Goal: Task Accomplishment & Management: Manage account settings

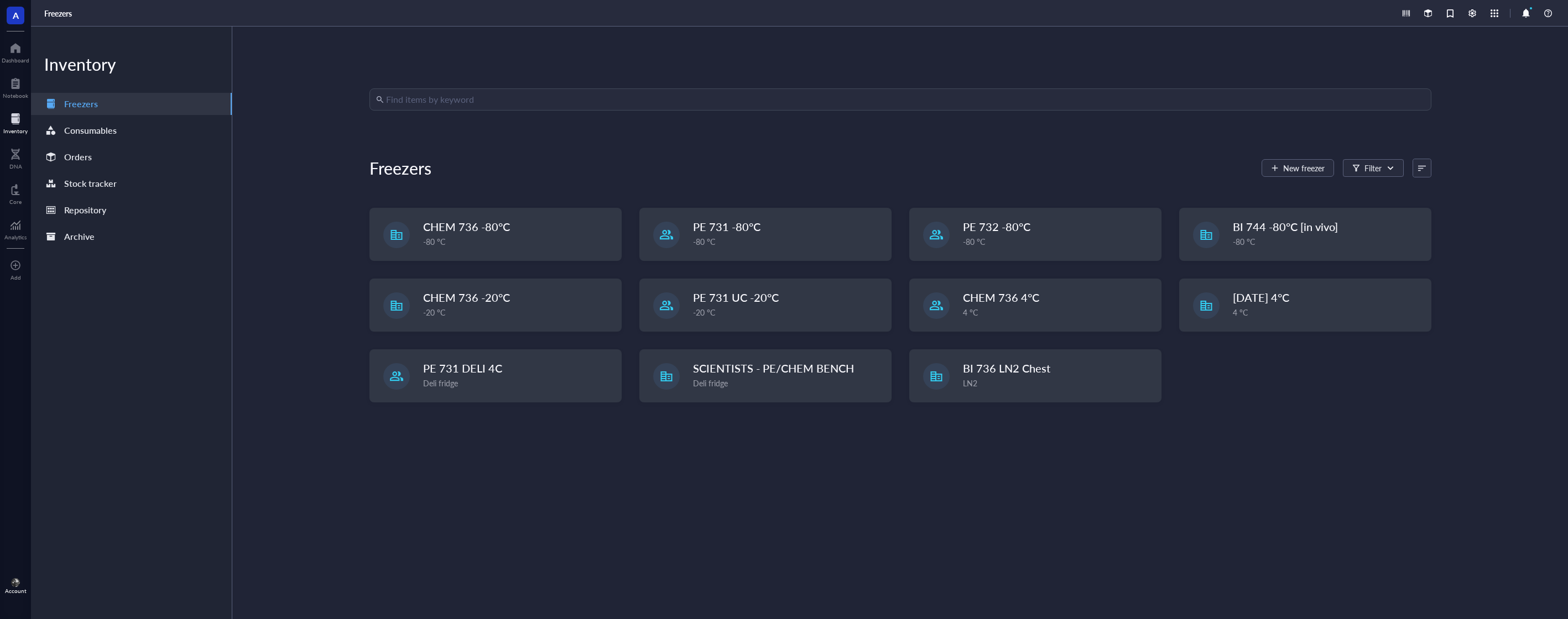
click at [631, 102] on input "search" at bounding box center [905, 99] width 1039 height 21
type input "abxo-2525"
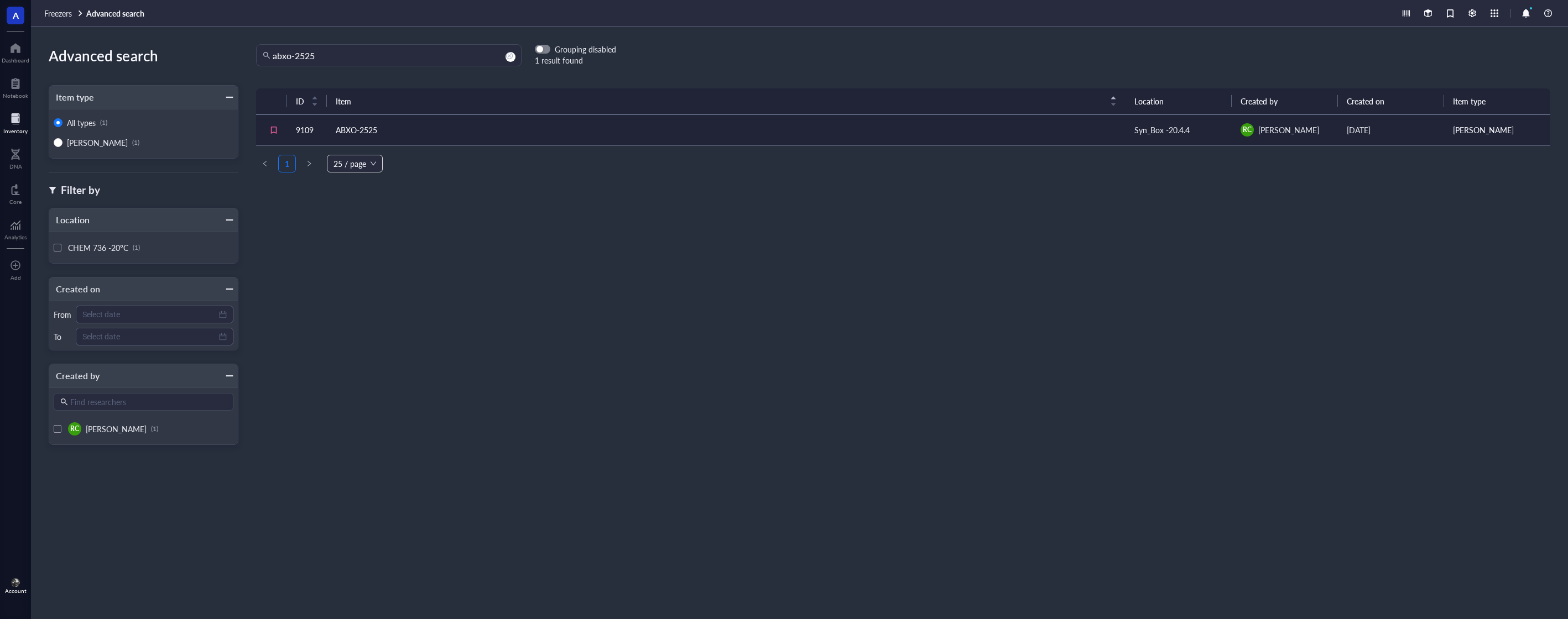
click at [651, 126] on td "ABXO-2525" at bounding box center [726, 130] width 799 height 31
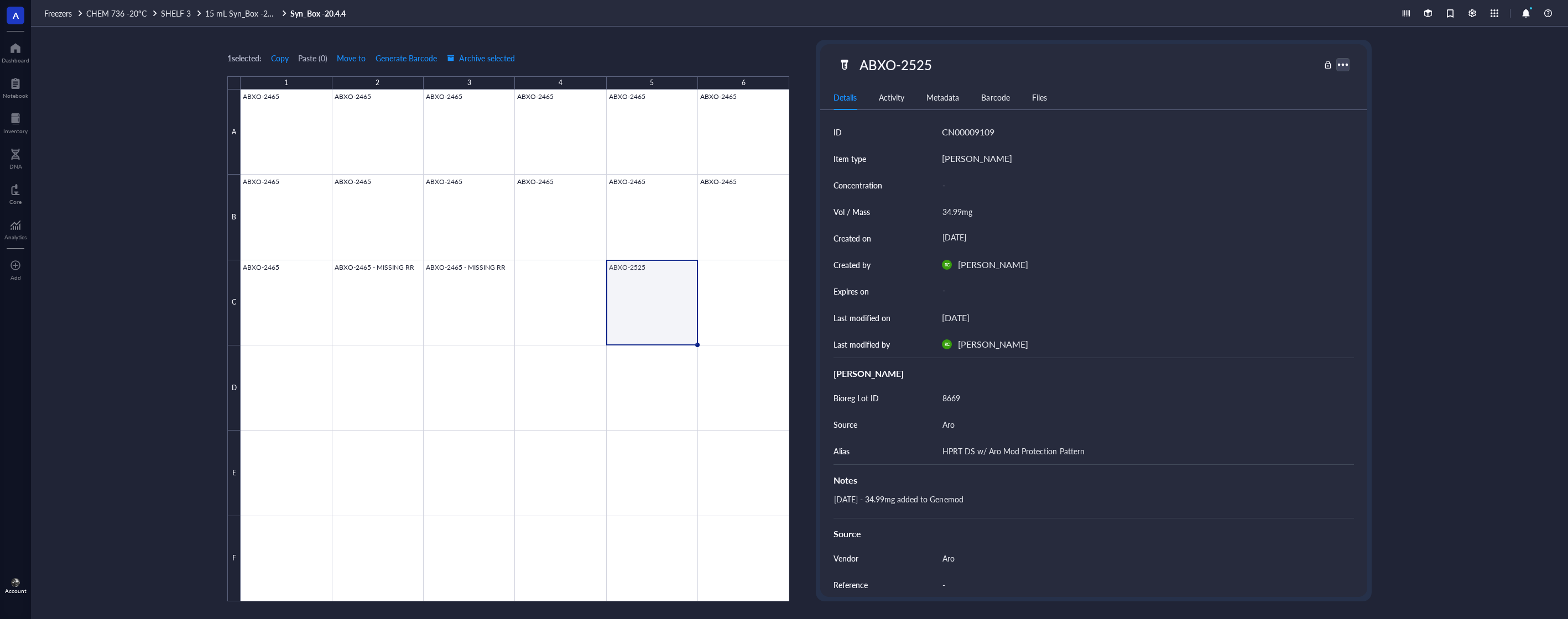
click at [1339, 63] on div at bounding box center [1343, 64] width 16 height 16
click at [1065, 503] on div "[DATE] - 34.99mg added to Genemod" at bounding box center [1089, 505] width 520 height 27
type textarea "[DATE] - 34.99mg added to Genemod 20251015 Consumed for ABXP-16 MU010D Experime…"
click at [1043, 513] on textarea "[DATE] - 34.99mg added to Genemod 20251015 Consumed for ABXP-16 MU010D Experime…" at bounding box center [1082, 514] width 504 height 44
click at [1044, 522] on textarea "[DATE] - 34.99mg added to Genemod 20251015 Consumed for ABXP-16 MU010D Experime…" at bounding box center [1082, 514] width 504 height 44
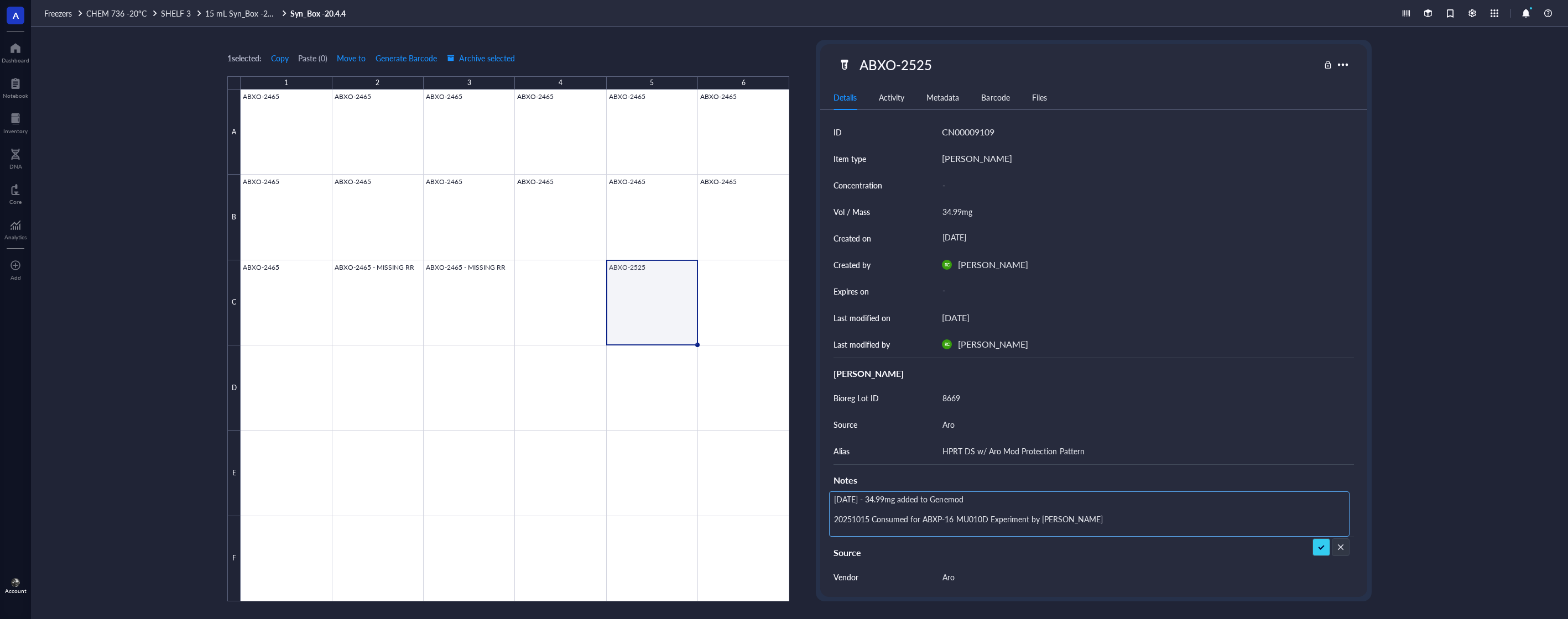
click at [1044, 522] on textarea "[DATE] - 34.99mg added to Genemod 20251015 Consumed for ABXP-16 MU010D Experime…" at bounding box center [1082, 514] width 504 height 44
click at [498, 59] on span "Archive selected" at bounding box center [481, 57] width 68 height 9
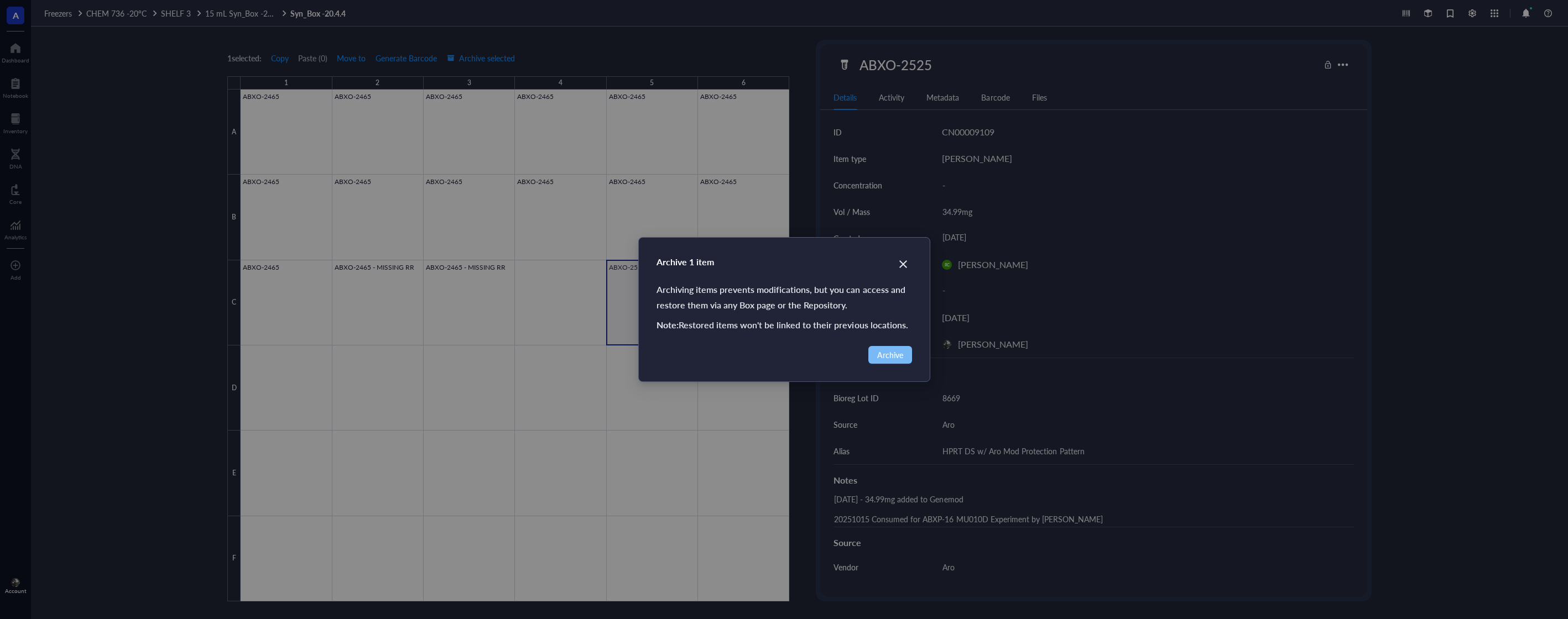
click at [895, 351] on span "Archive" at bounding box center [890, 355] width 26 height 12
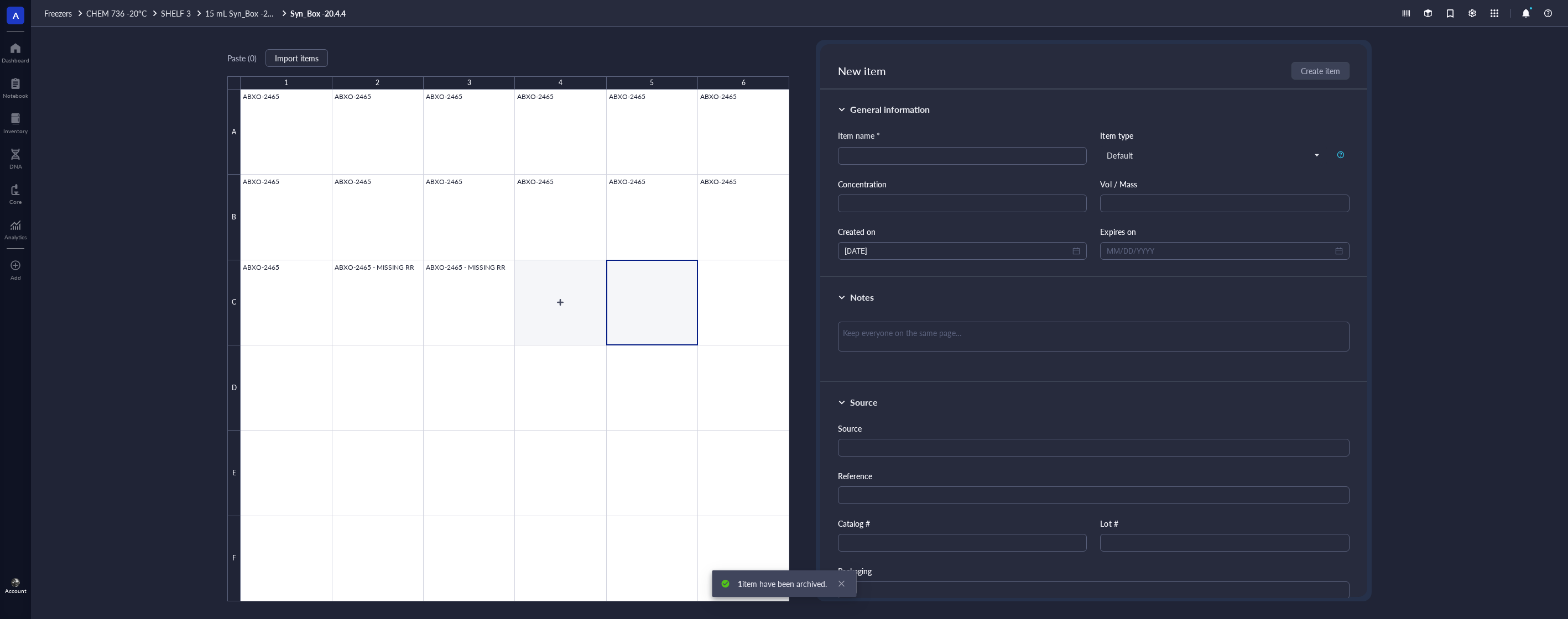
click at [448, 312] on div at bounding box center [514, 345] width 548 height 512
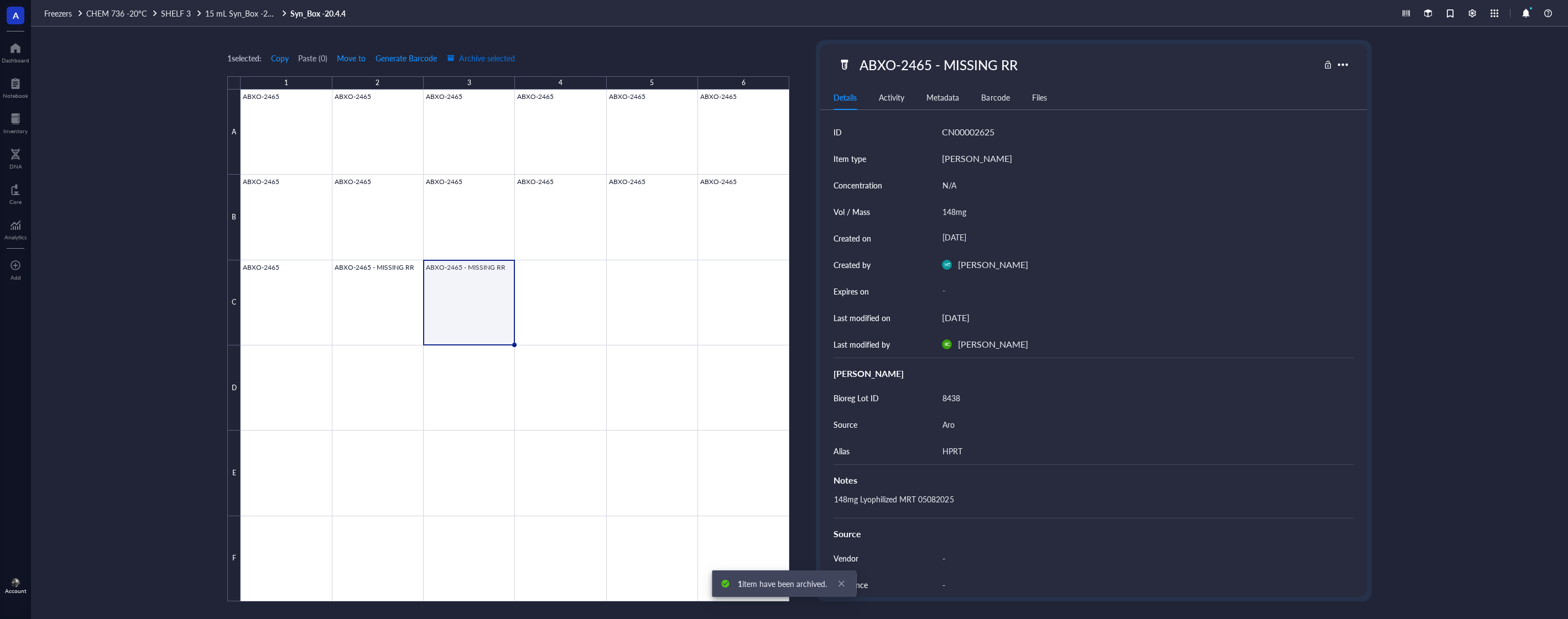
click at [490, 53] on span "Archive selected" at bounding box center [481, 57] width 68 height 9
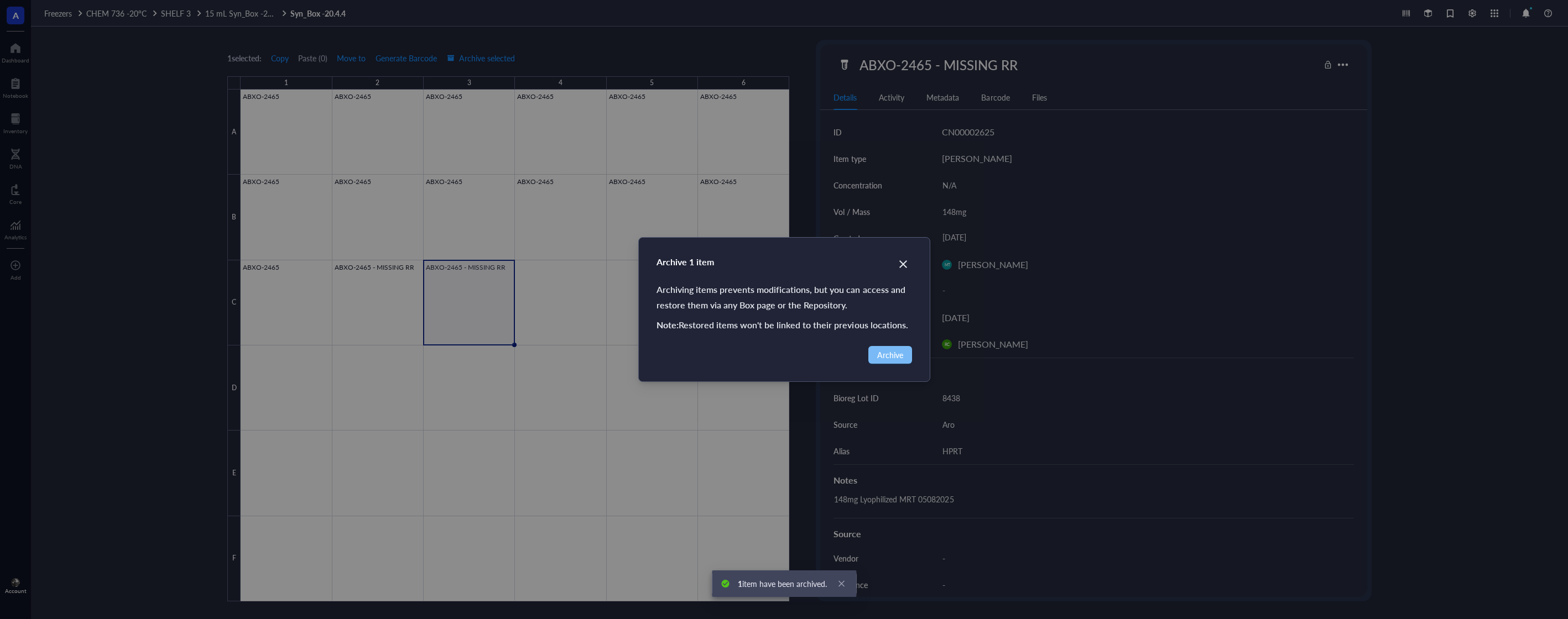
click at [885, 349] on span "Archive" at bounding box center [890, 355] width 26 height 12
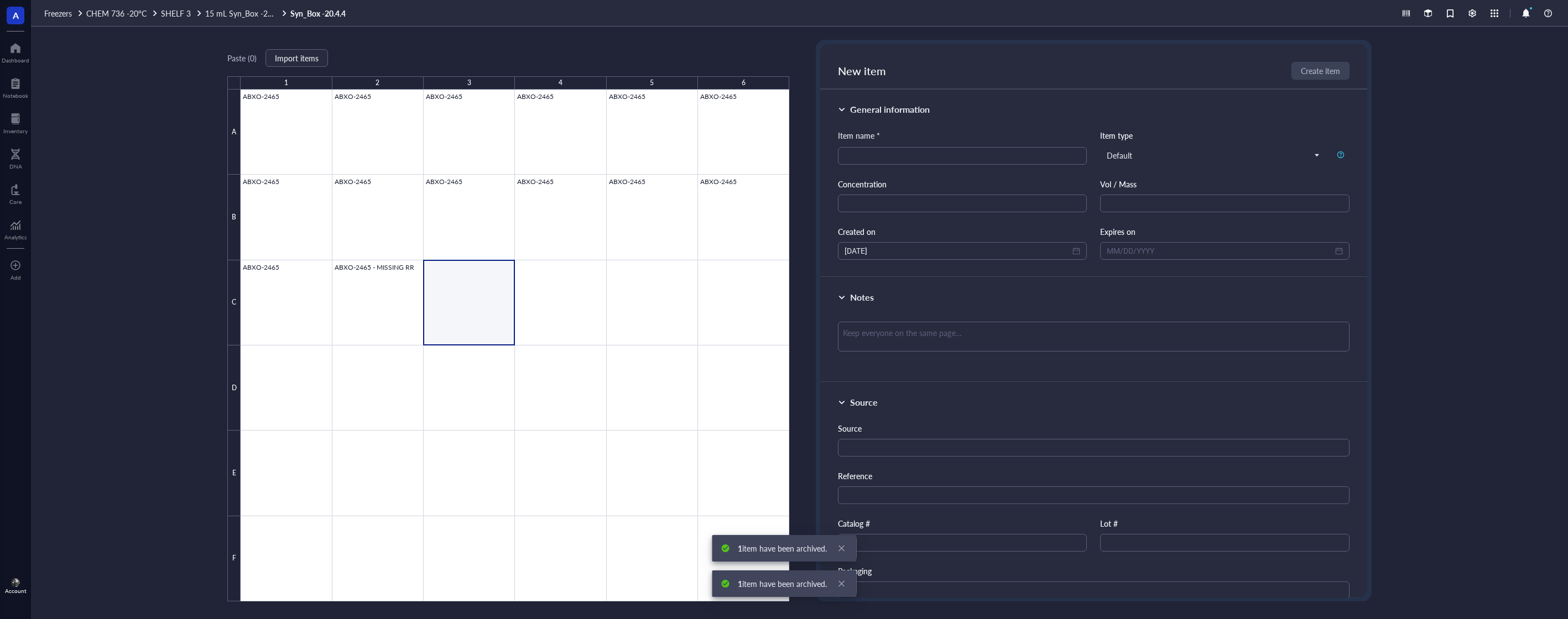
click at [407, 296] on div at bounding box center [514, 345] width 548 height 512
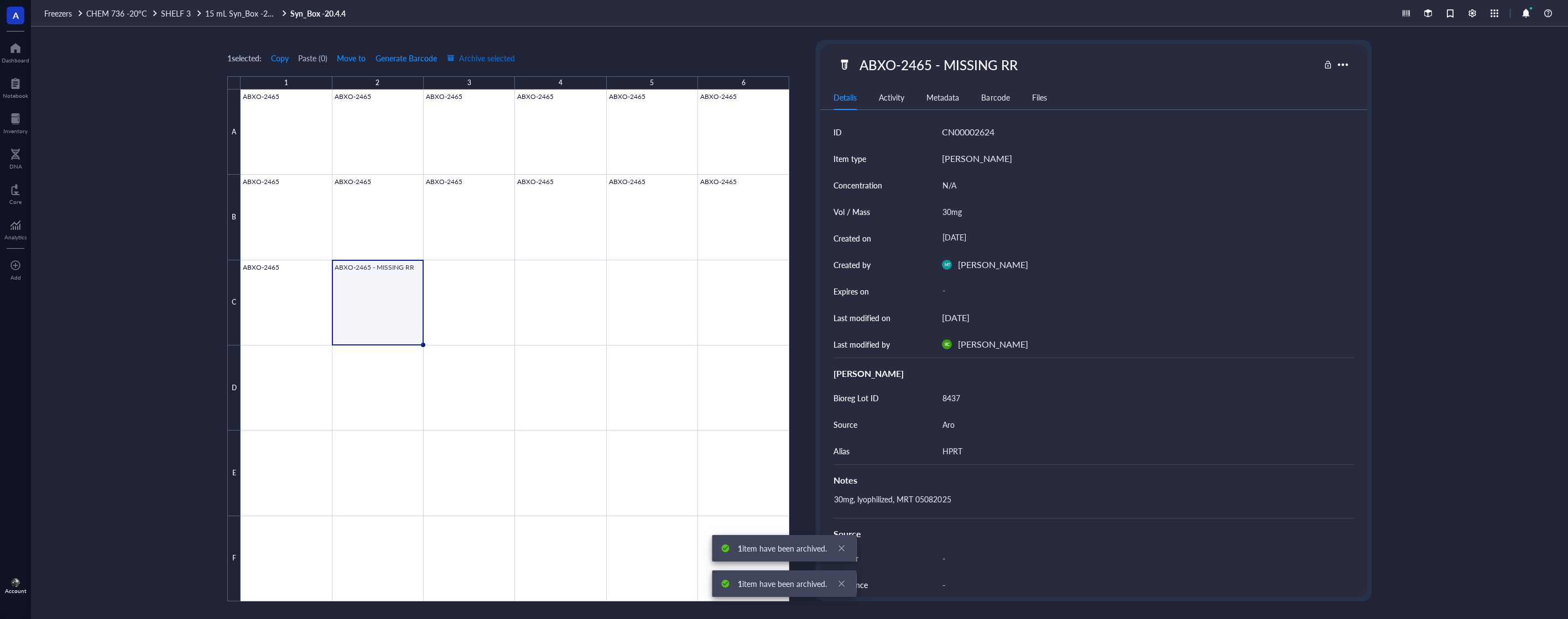
click at [455, 57] on div "button" at bounding box center [451, 58] width 8 height 8
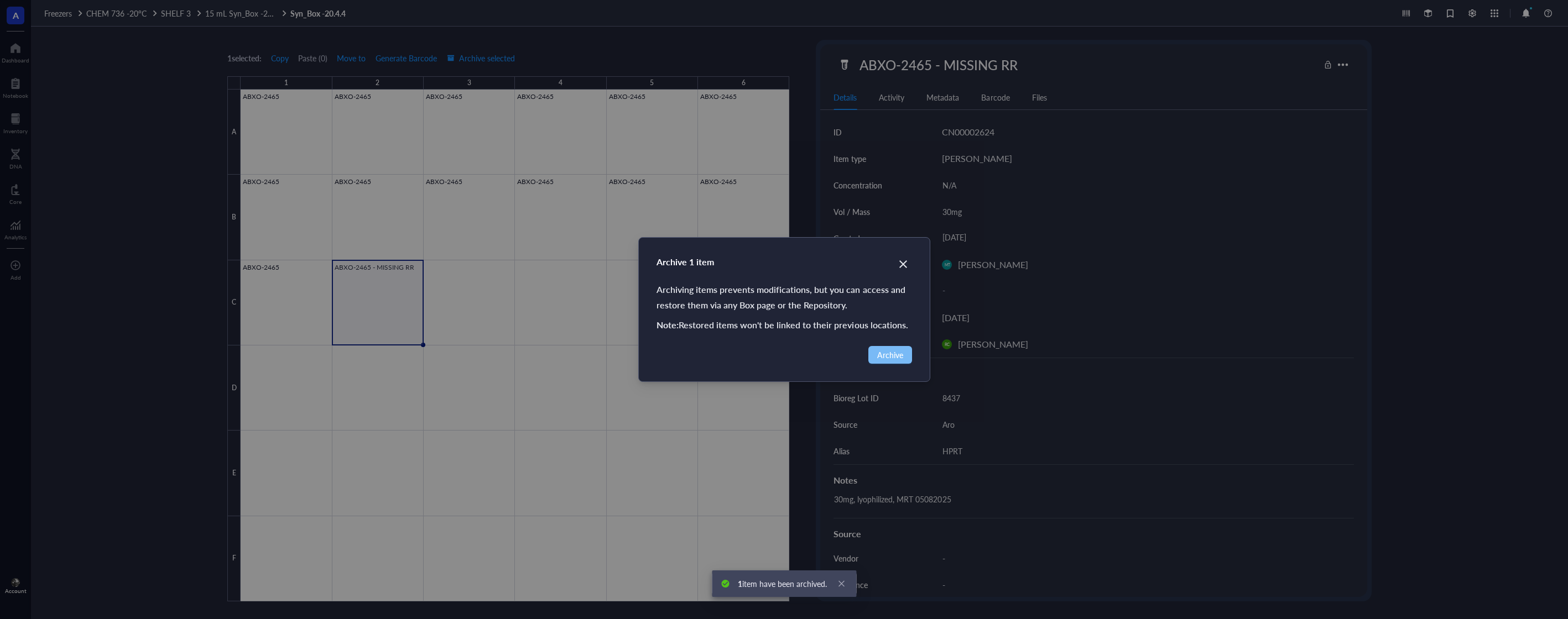
click at [876, 355] on button "Archive" at bounding box center [890, 355] width 43 height 17
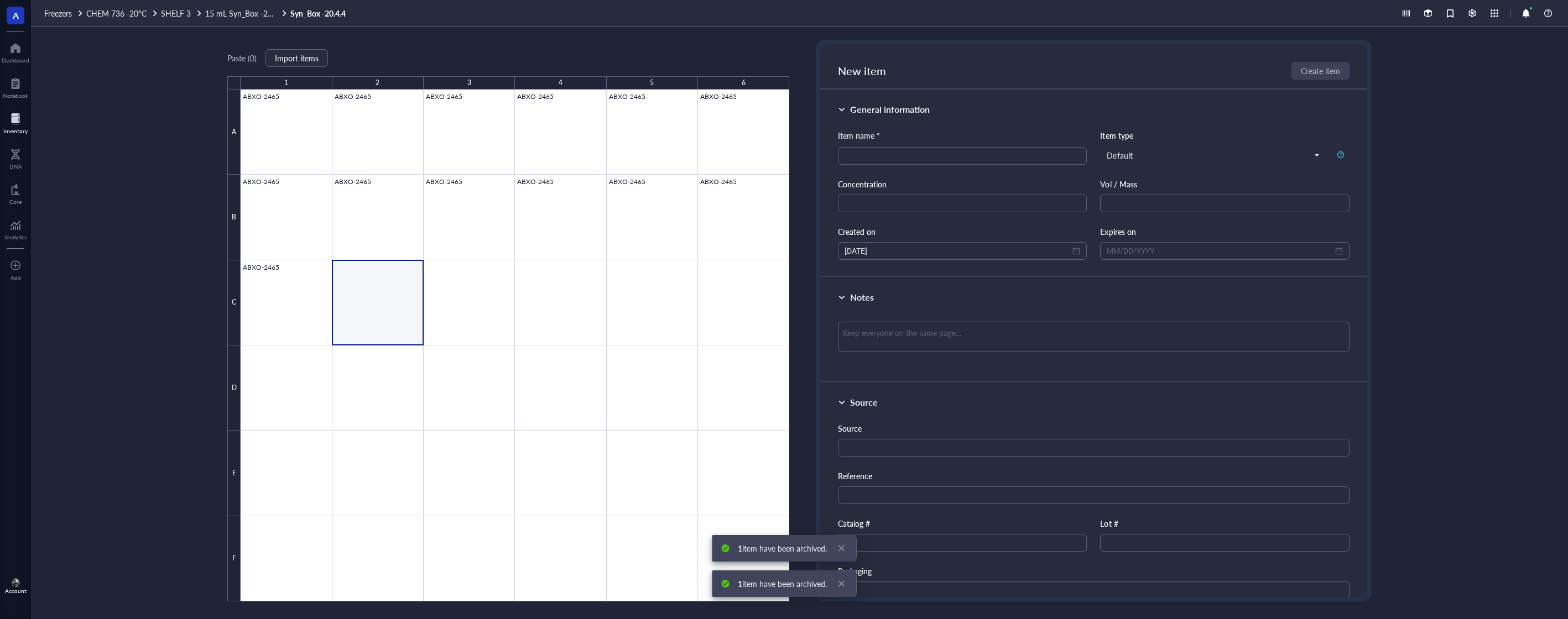
click at [23, 124] on div at bounding box center [15, 119] width 24 height 17
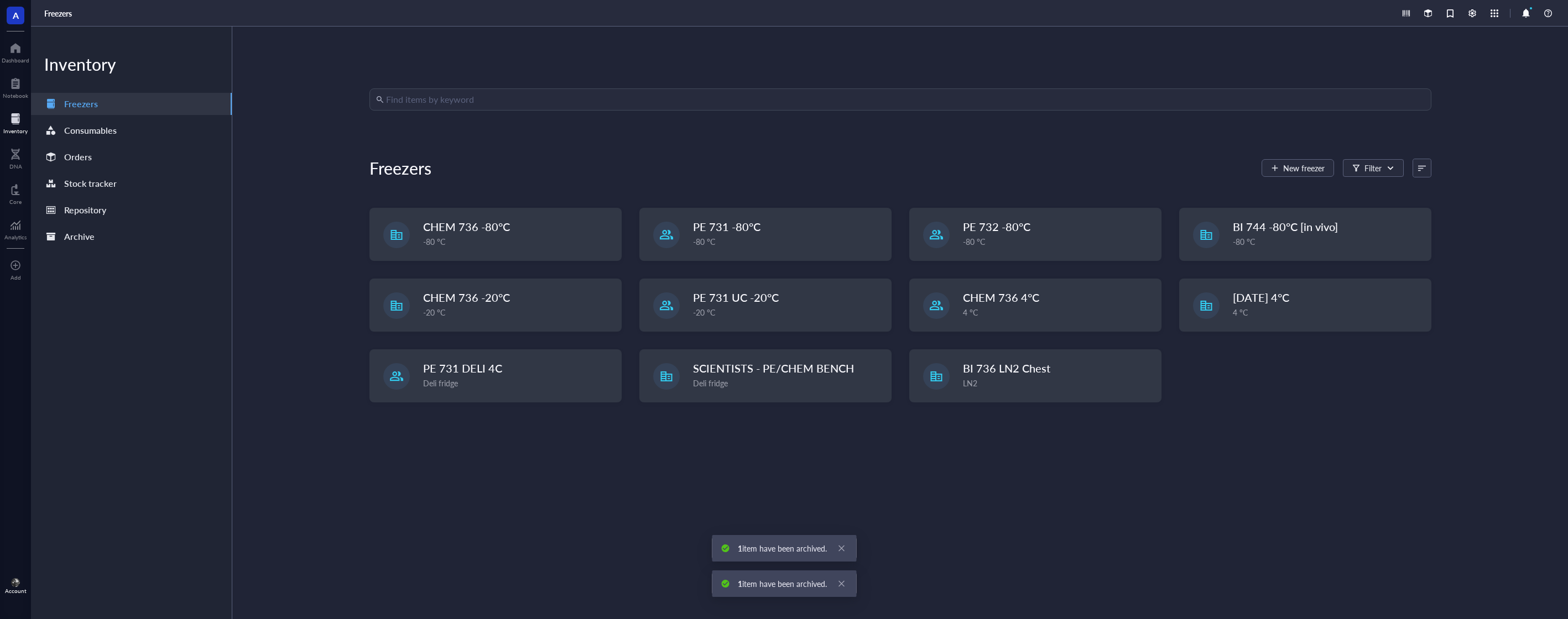
click at [610, 108] on input "search" at bounding box center [905, 99] width 1039 height 21
type input "abxo-2486"
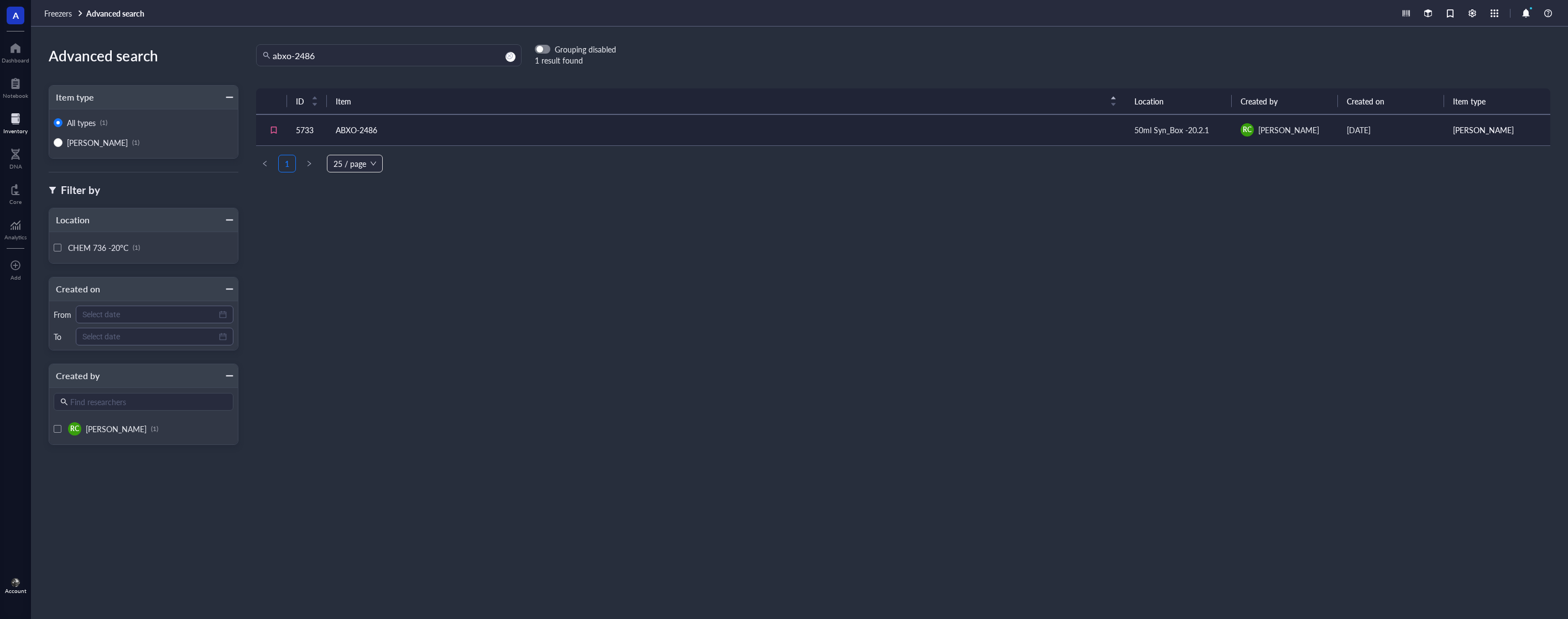
click at [669, 117] on td "ABXO-2486" at bounding box center [726, 130] width 799 height 31
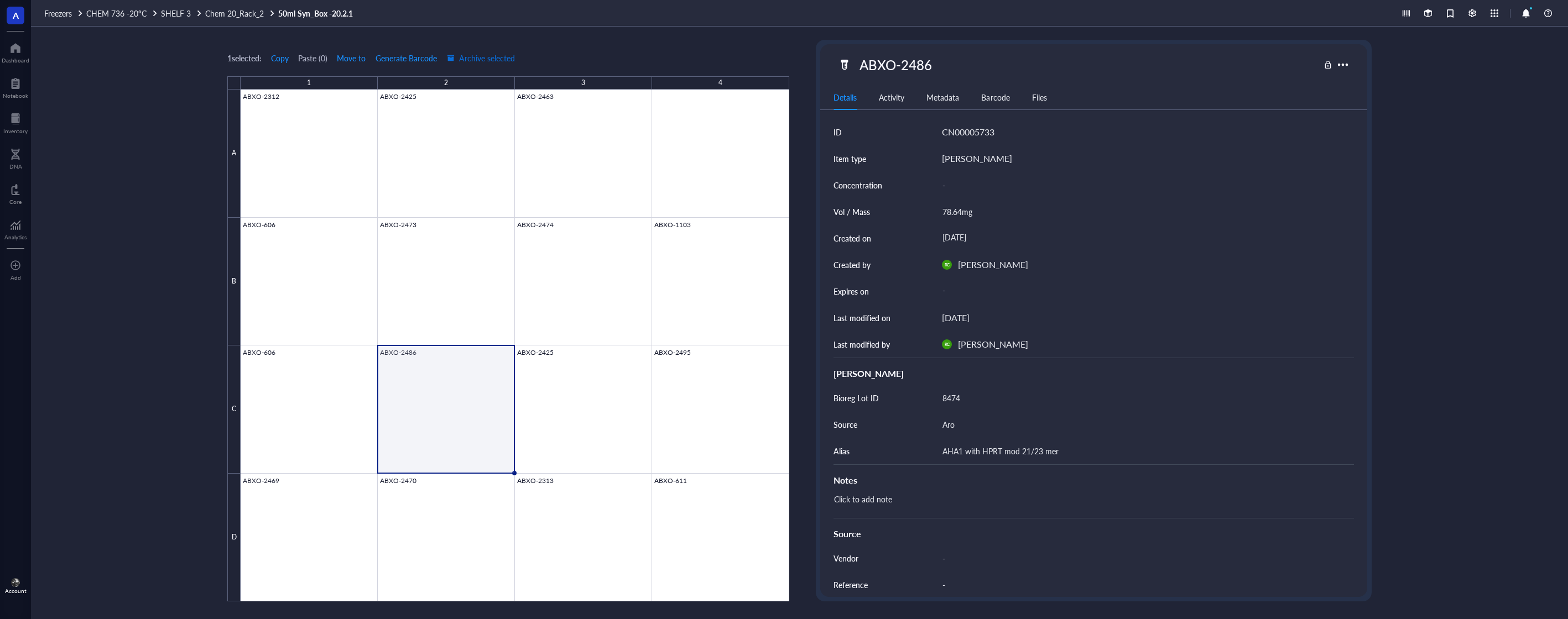
click at [506, 60] on span "Archive selected" at bounding box center [481, 57] width 68 height 9
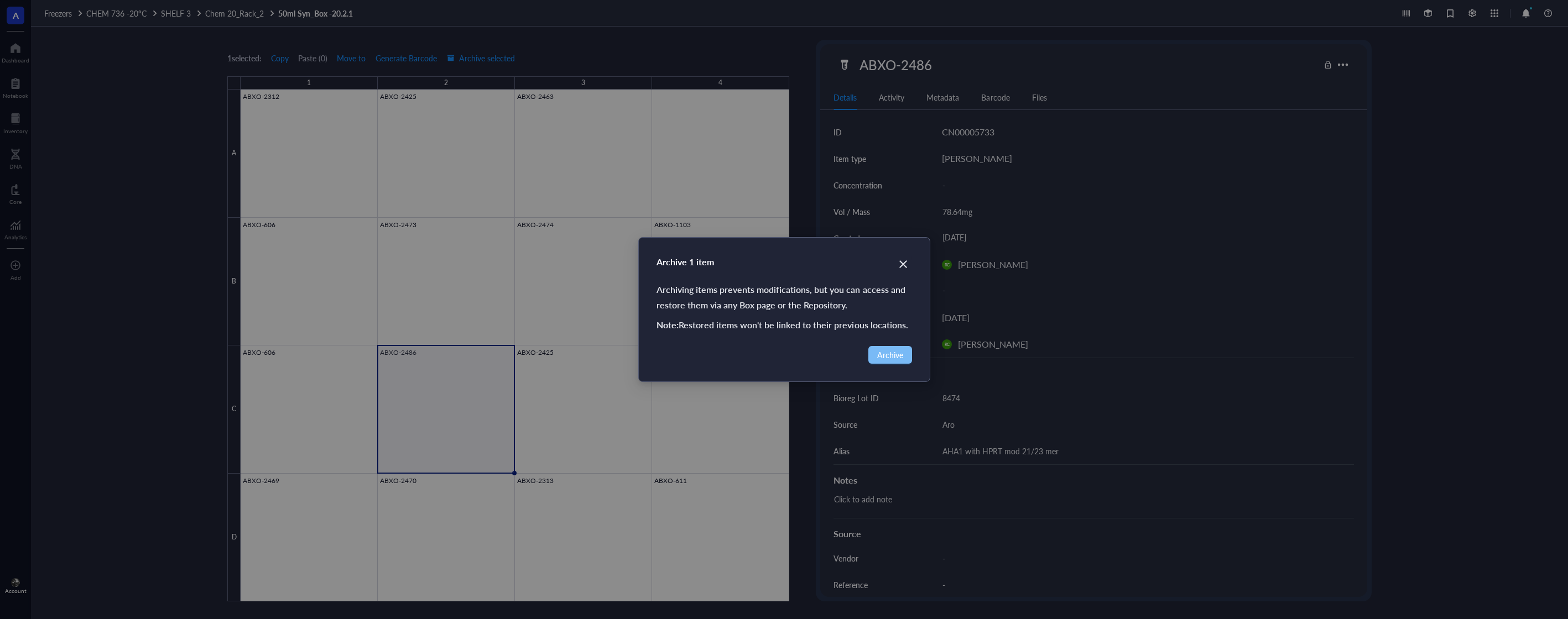
click at [901, 356] on span "Archive" at bounding box center [890, 355] width 26 height 12
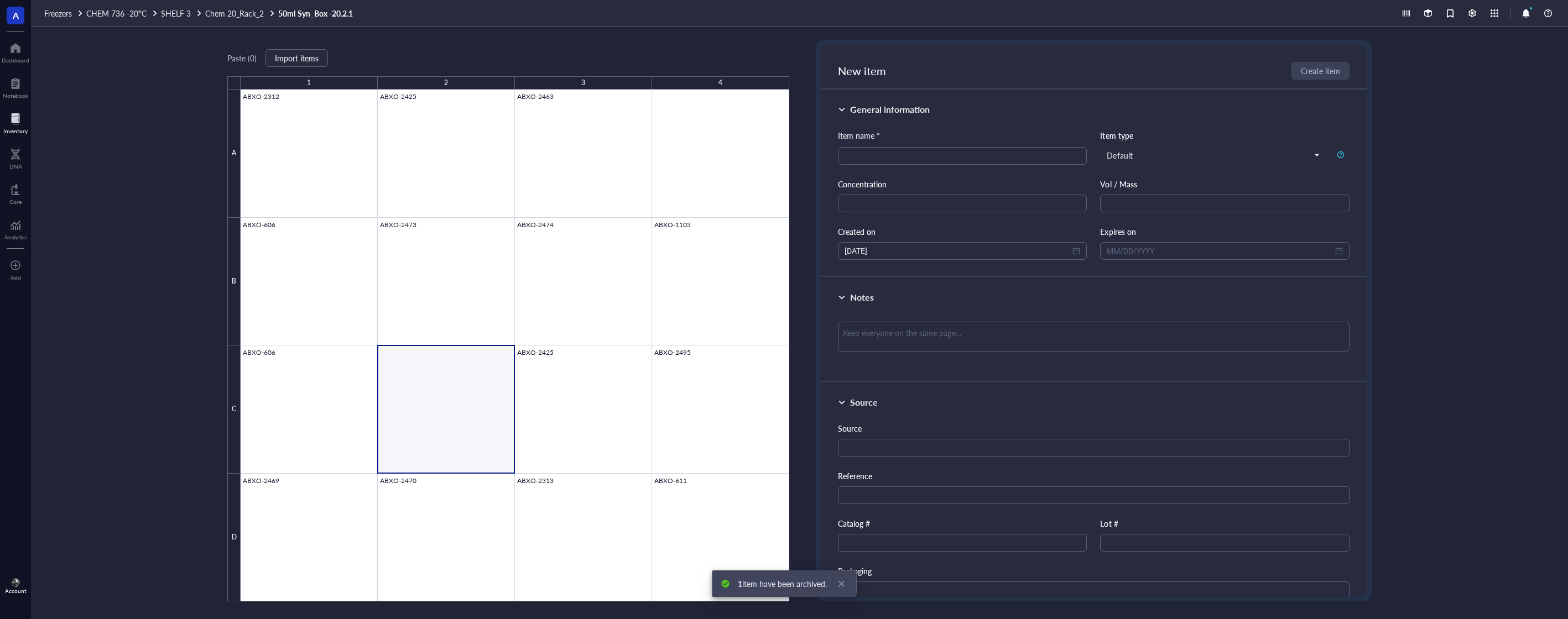
click at [5, 122] on div at bounding box center [15, 119] width 24 height 17
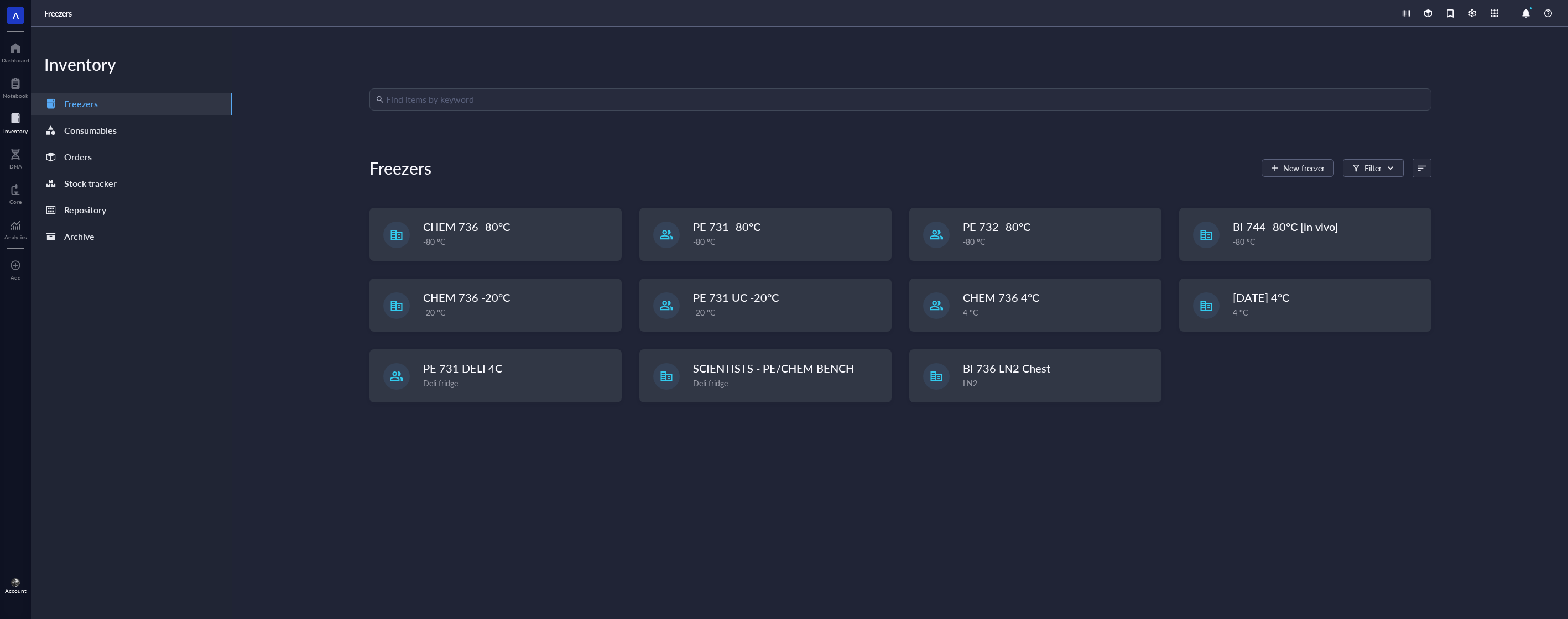
click at [586, 102] on input "search" at bounding box center [905, 99] width 1039 height 21
type input "abxo-2488"
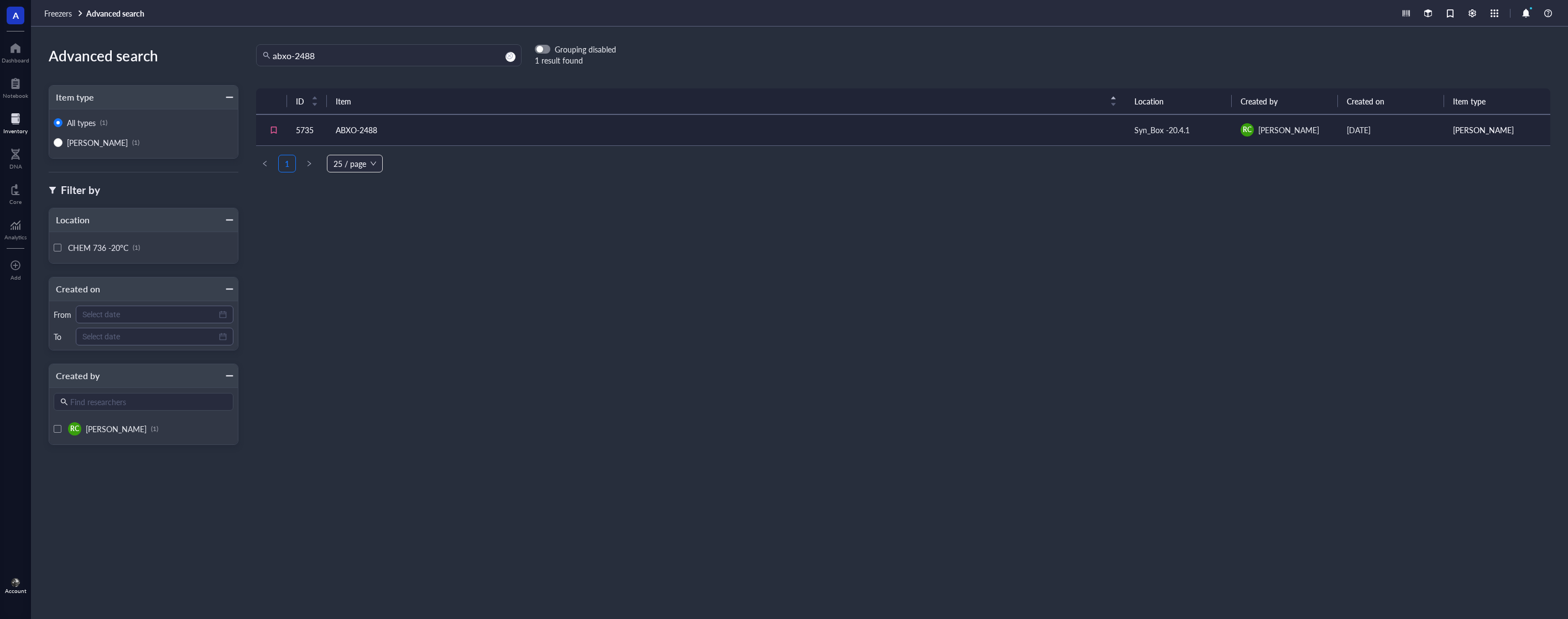
click at [509, 130] on td "ABXO-2488" at bounding box center [726, 130] width 799 height 31
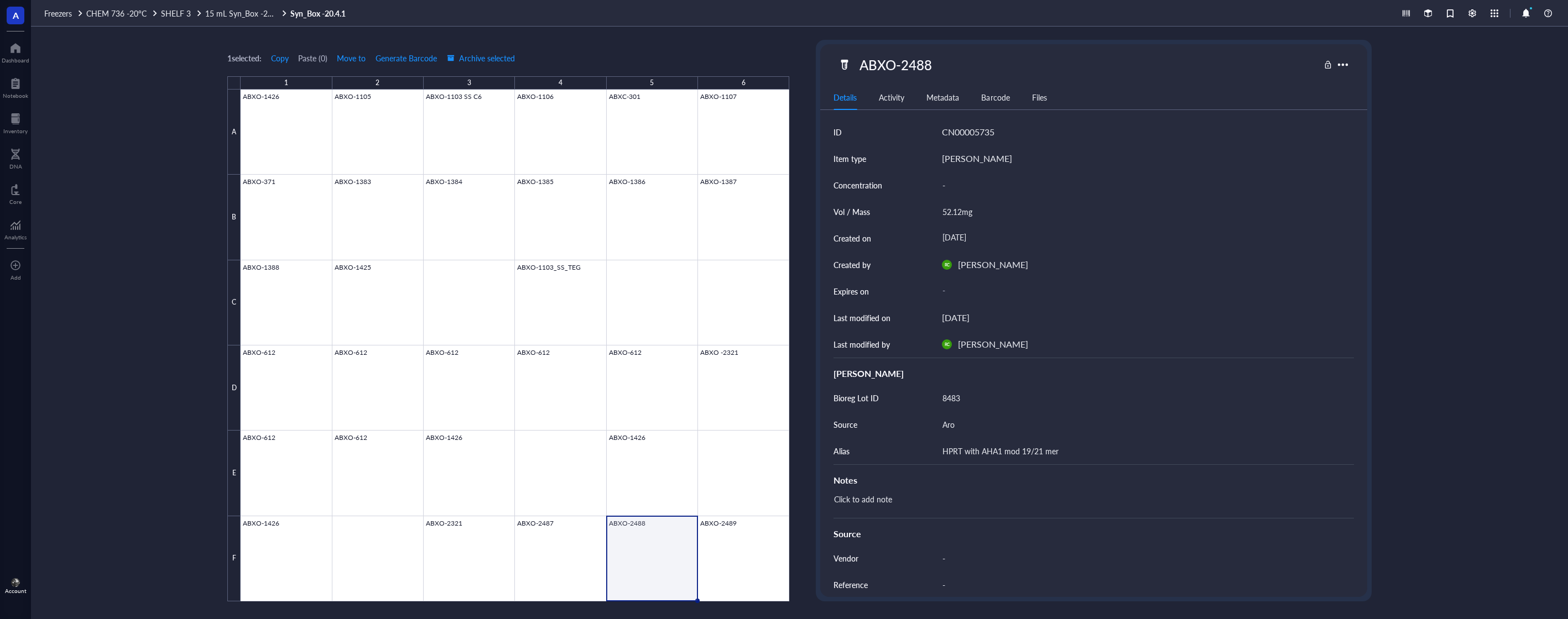
scroll to position [117, 0]
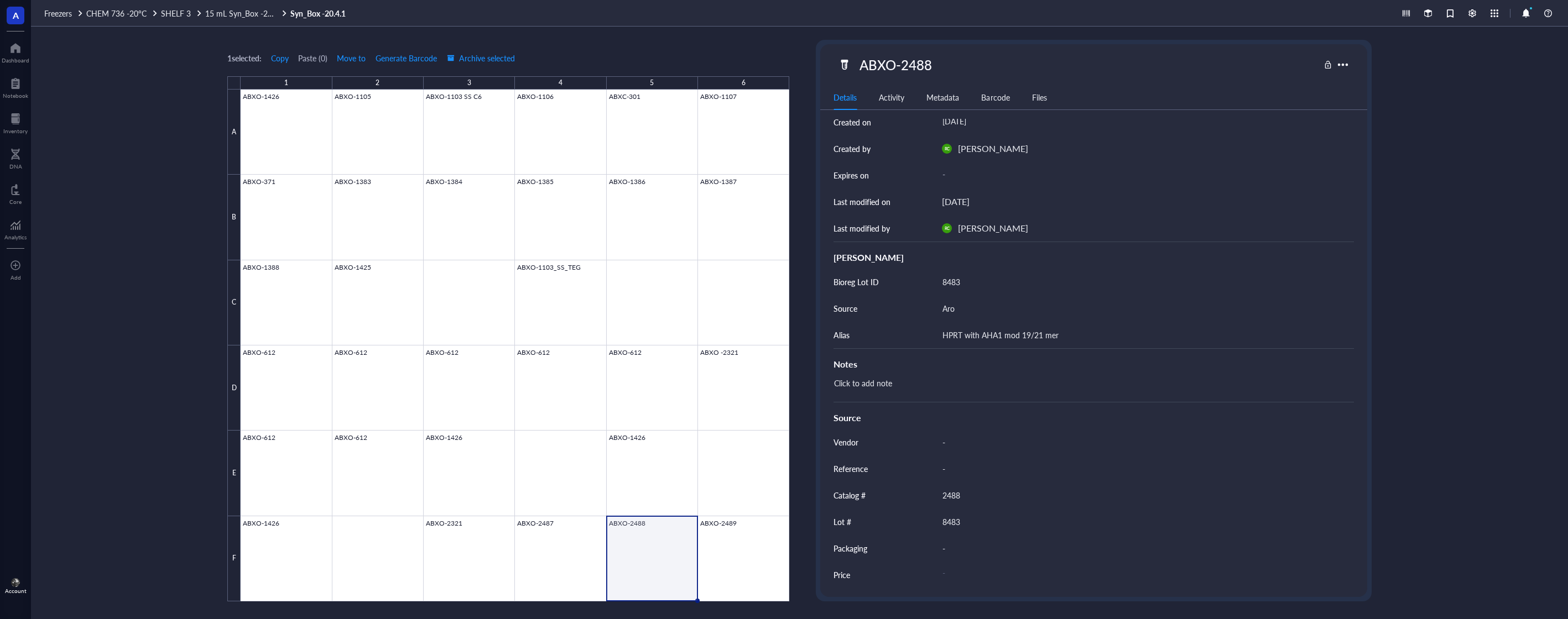
click at [1056, 365] on div "Notes" at bounding box center [1094, 365] width 520 height 13
click at [1060, 387] on div "Click to add note" at bounding box center [1089, 389] width 520 height 27
click at [799, 377] on div "1 selected: Copy Paste ( 0 ) Move to Generate Barcode Archive selected 1 2 3 4 …" at bounding box center [799, 323] width 1537 height 593
click at [871, 387] on div "Click to add note" at bounding box center [1089, 389] width 520 height 27
type textarea "20251015 Consumed for ABXP-16 MU010D Experiment by [PERSON_NAME]"
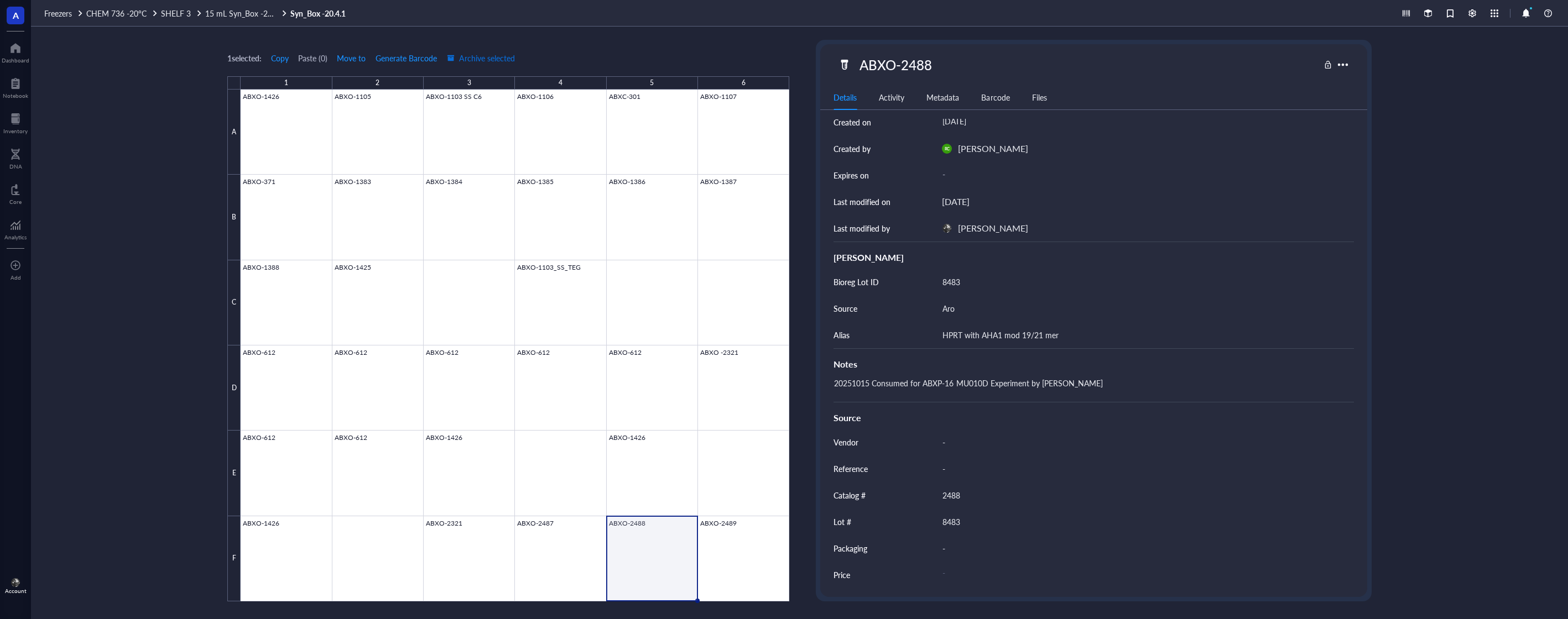
click at [484, 54] on span "Archive selected" at bounding box center [481, 57] width 68 height 9
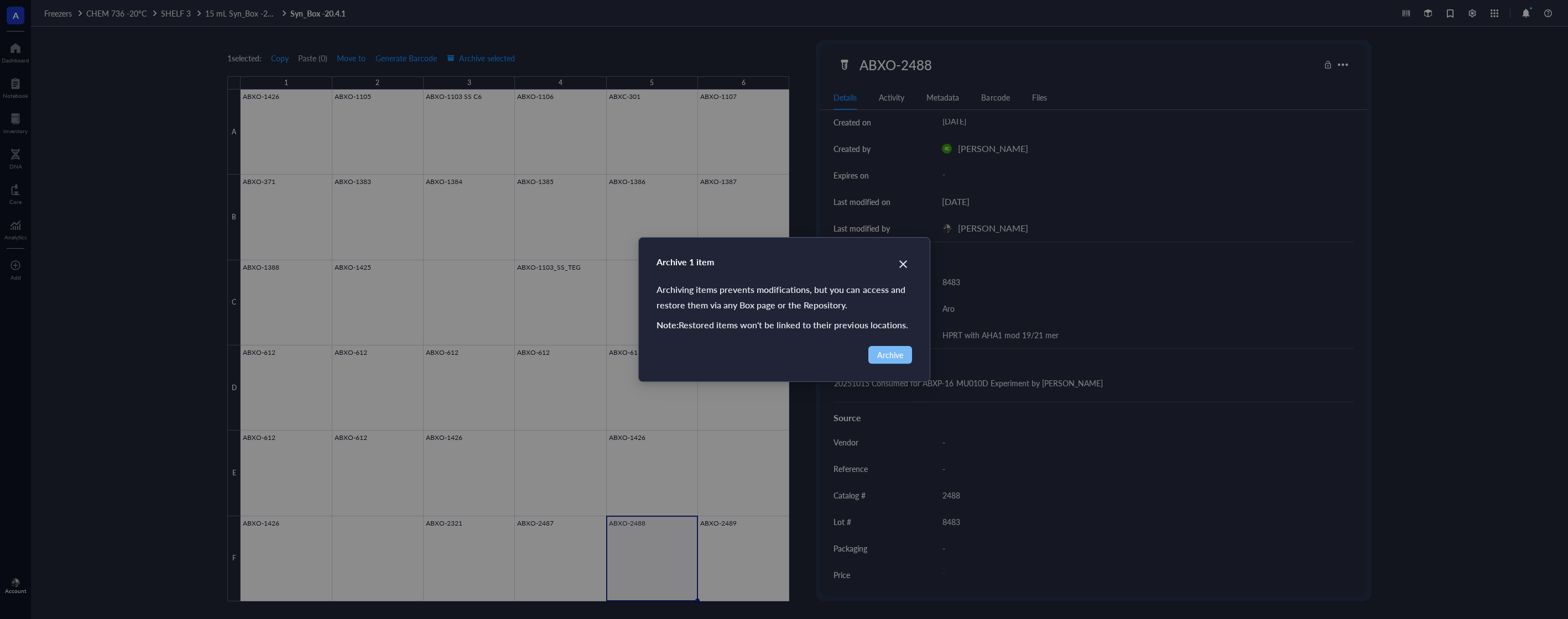
click at [893, 349] on button "Archive" at bounding box center [890, 355] width 43 height 17
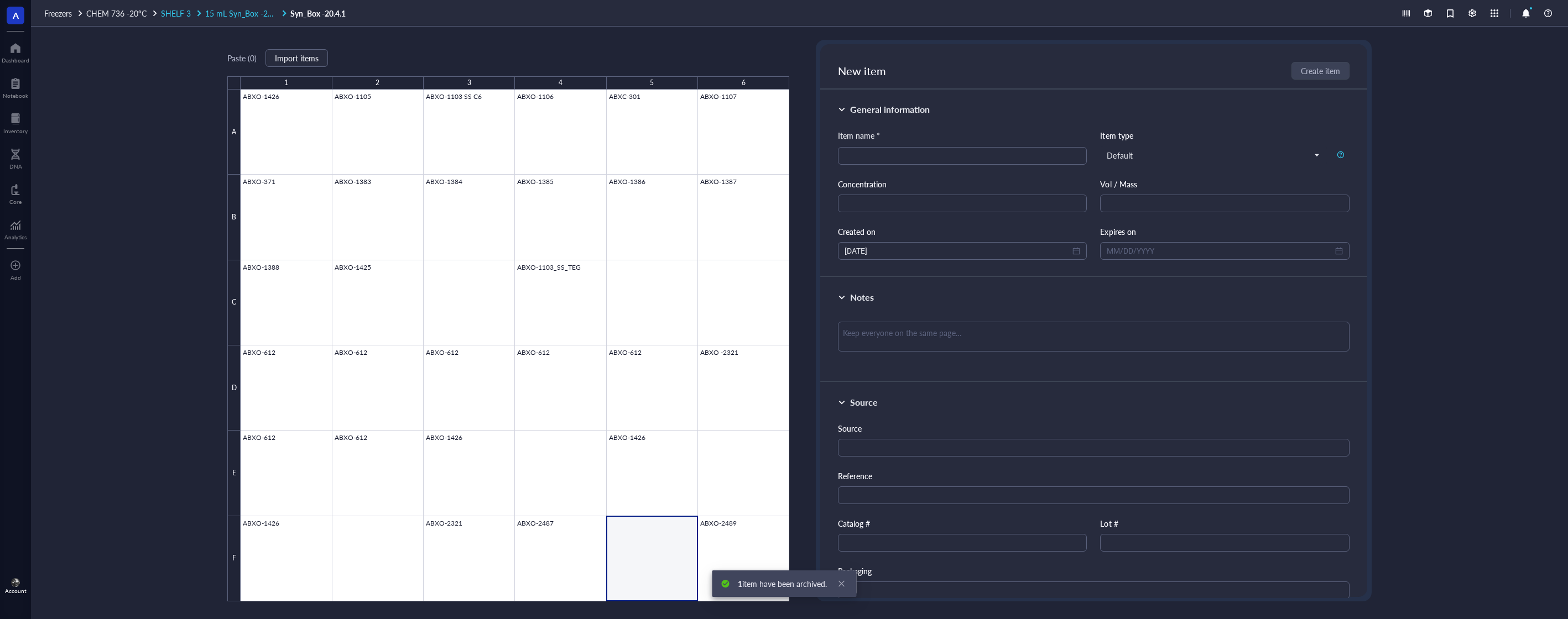
click at [199, 15] on div at bounding box center [199, 13] width 8 height 8
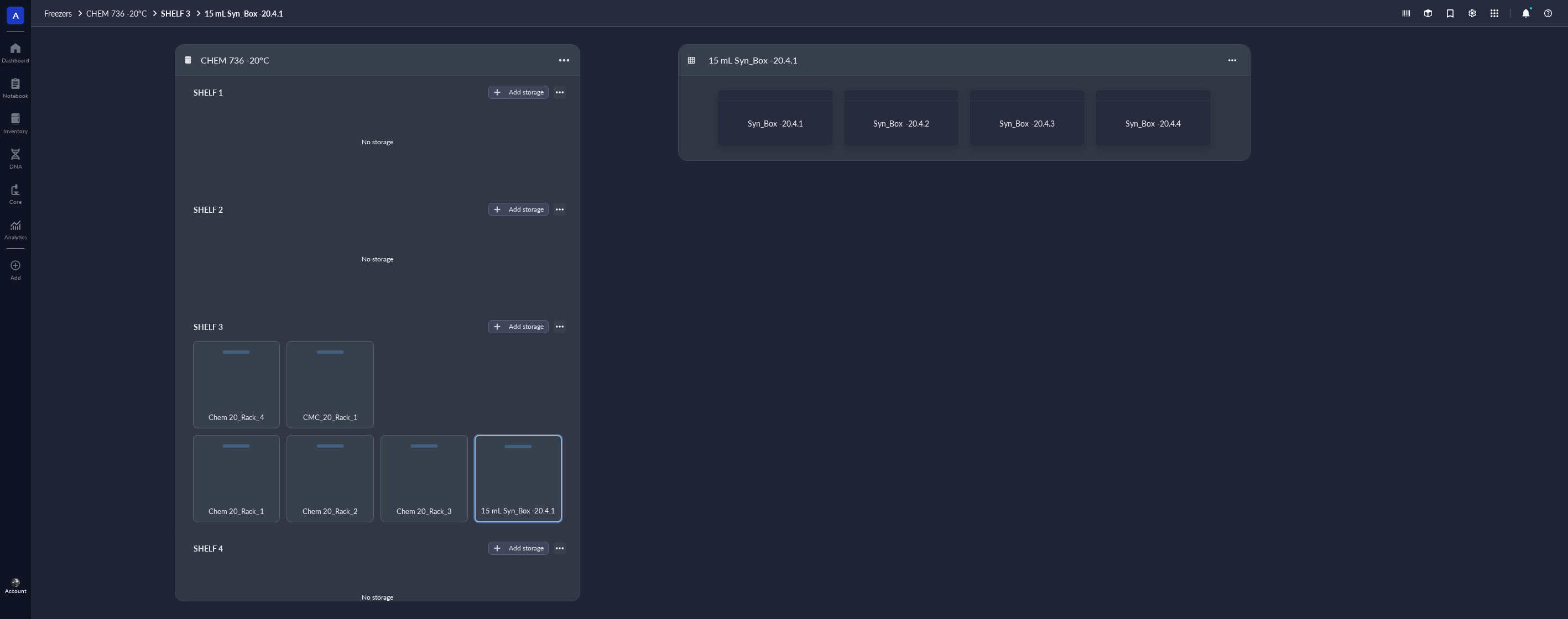
click at [1339, 242] on div "15 mL Syn_Box -20.4.1 Syn_Box -20.4.1 Syn_Box -20.4.2 Syn_Box -20.4.3 Syn_Box -…" at bounding box center [1114, 323] width 873 height 558
click at [1319, 414] on div "15 mL Syn_Box -20.4.1 Syn_Box -20.4.1 Syn_Box -20.4.2 Syn_Box -20.4.3 Syn_Box -…" at bounding box center [1114, 323] width 873 height 558
click at [28, 125] on div "Inventory" at bounding box center [15, 122] width 31 height 31
click at [25, 125] on div at bounding box center [15, 119] width 24 height 17
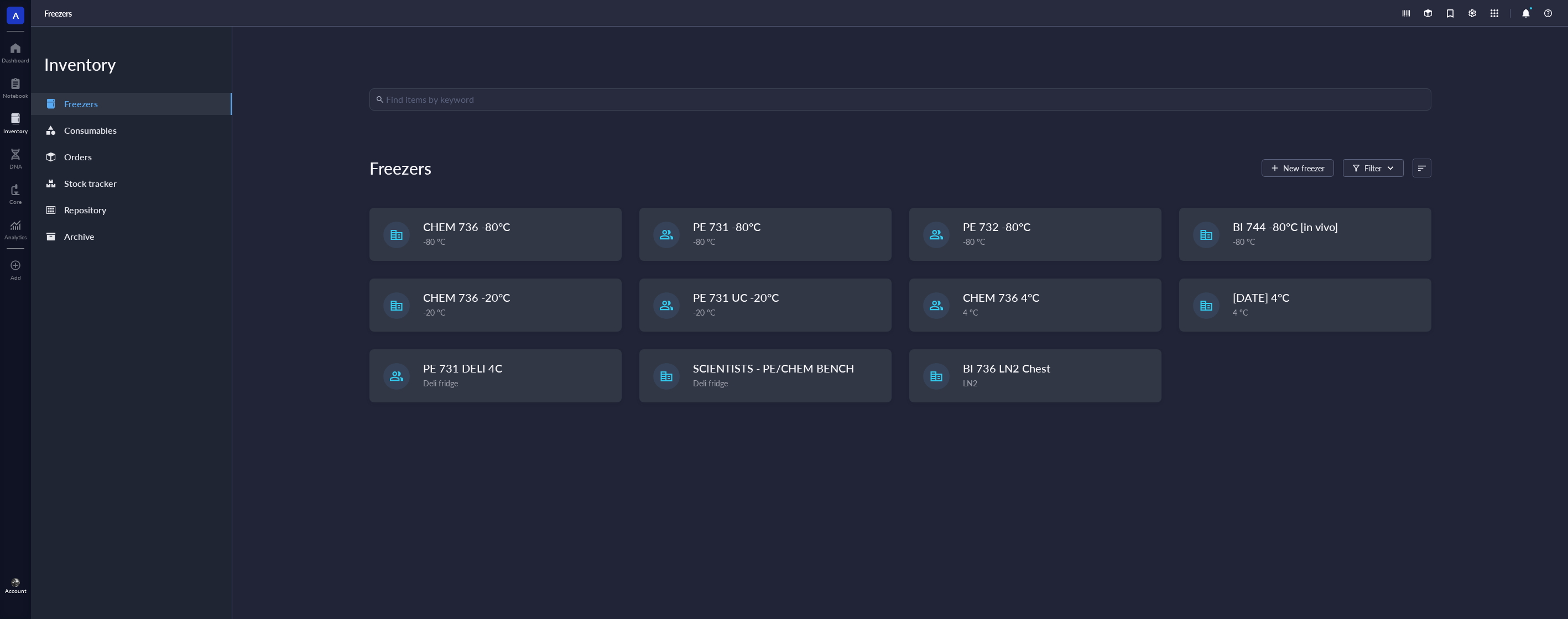
click at [641, 101] on input "search" at bounding box center [905, 99] width 1039 height 21
type input "abxo-61"
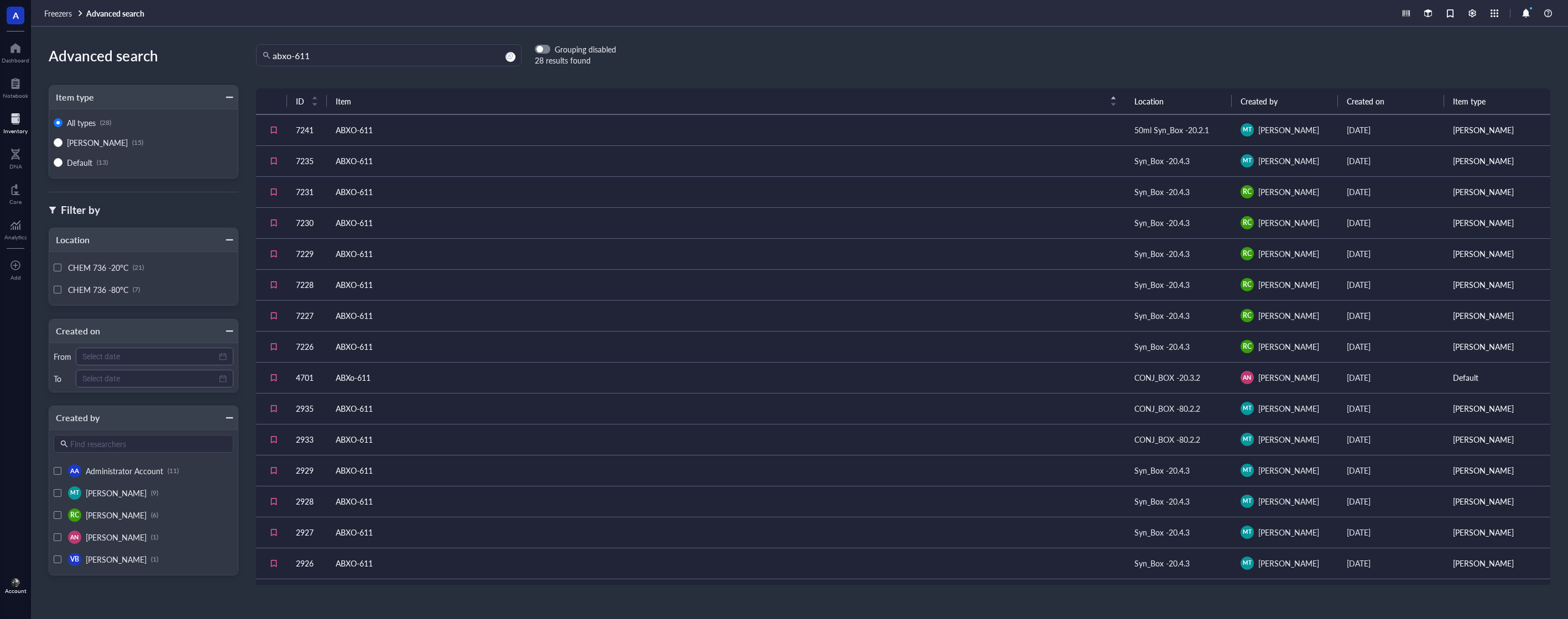
click at [948, 216] on td "ABXO-611" at bounding box center [726, 222] width 799 height 31
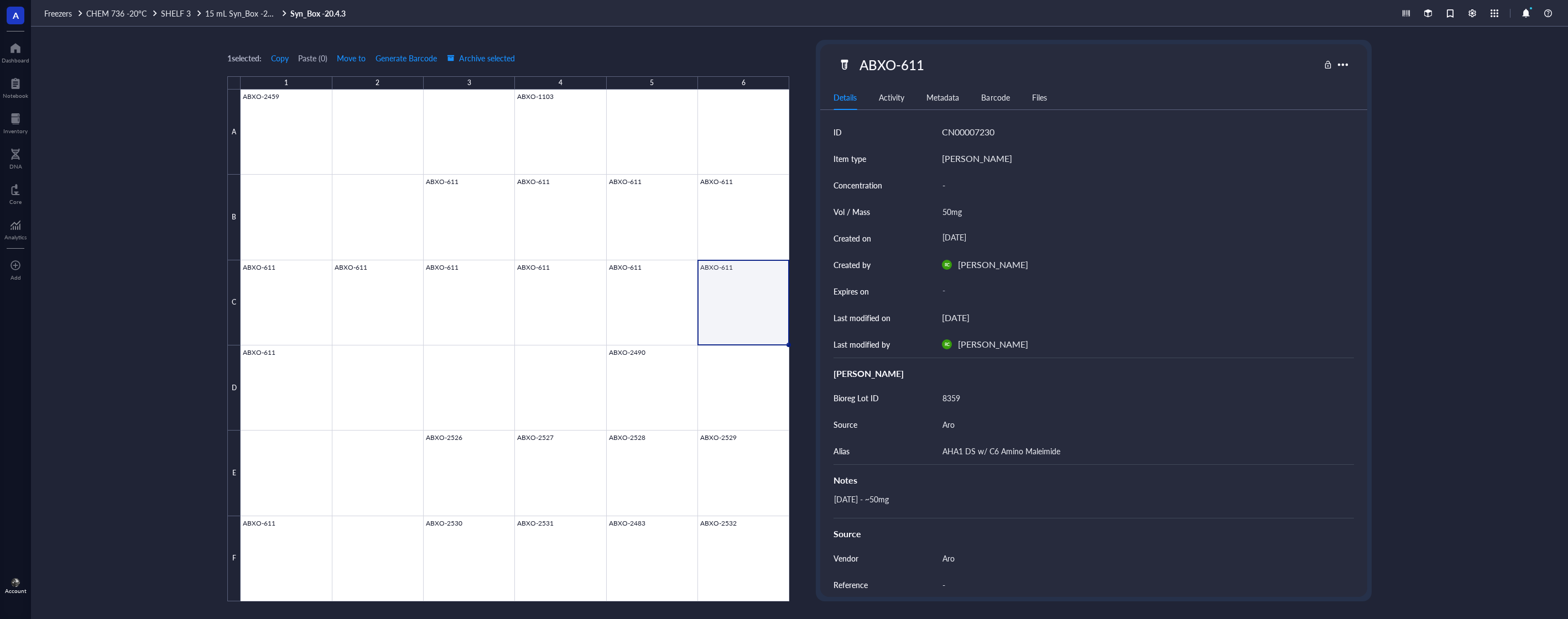
click at [122, 404] on div "1 selected: Copy Paste ( 0 ) Move to Generate Barcode Archive selected 1 2 3 4 …" at bounding box center [799, 323] width 1537 height 593
click at [169, 16] on span "SHELF 3" at bounding box center [176, 13] width 30 height 11
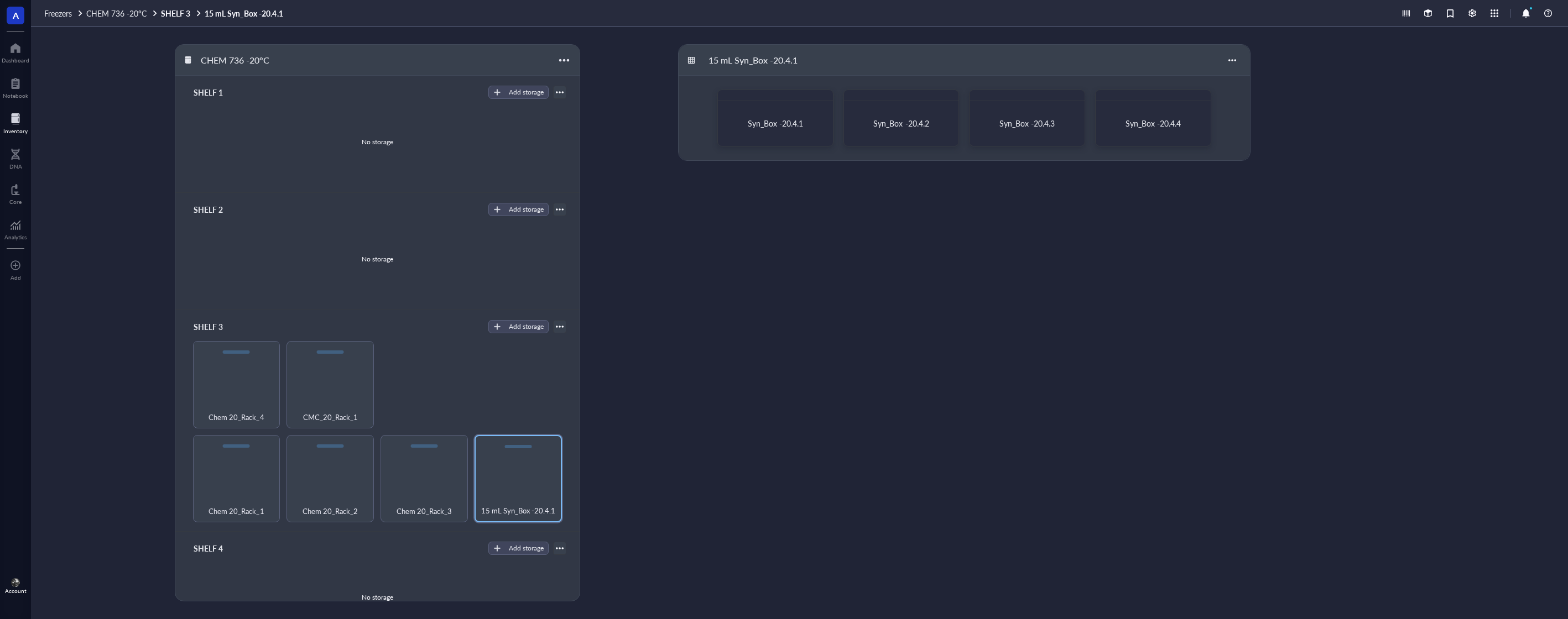
click at [9, 128] on div "Inventory" at bounding box center [15, 131] width 24 height 7
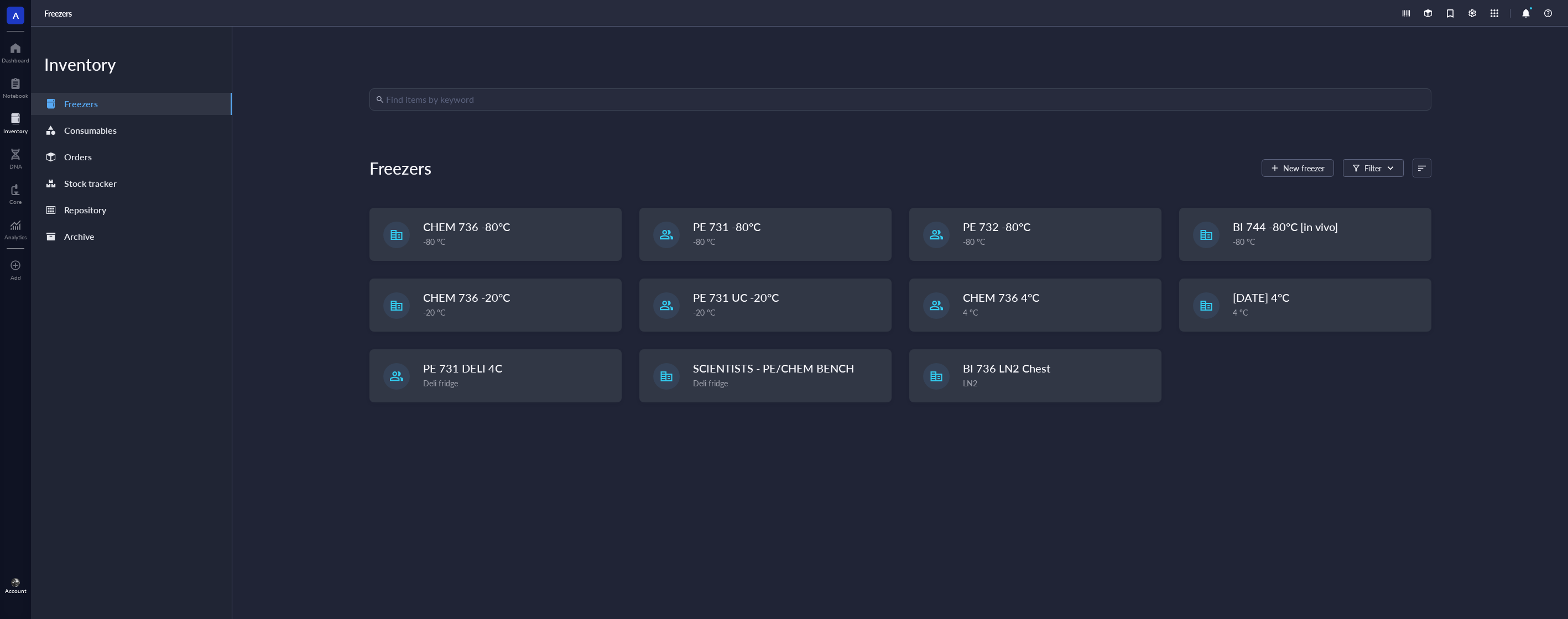
click at [598, 95] on input "search" at bounding box center [905, 99] width 1039 height 21
type input "8657"
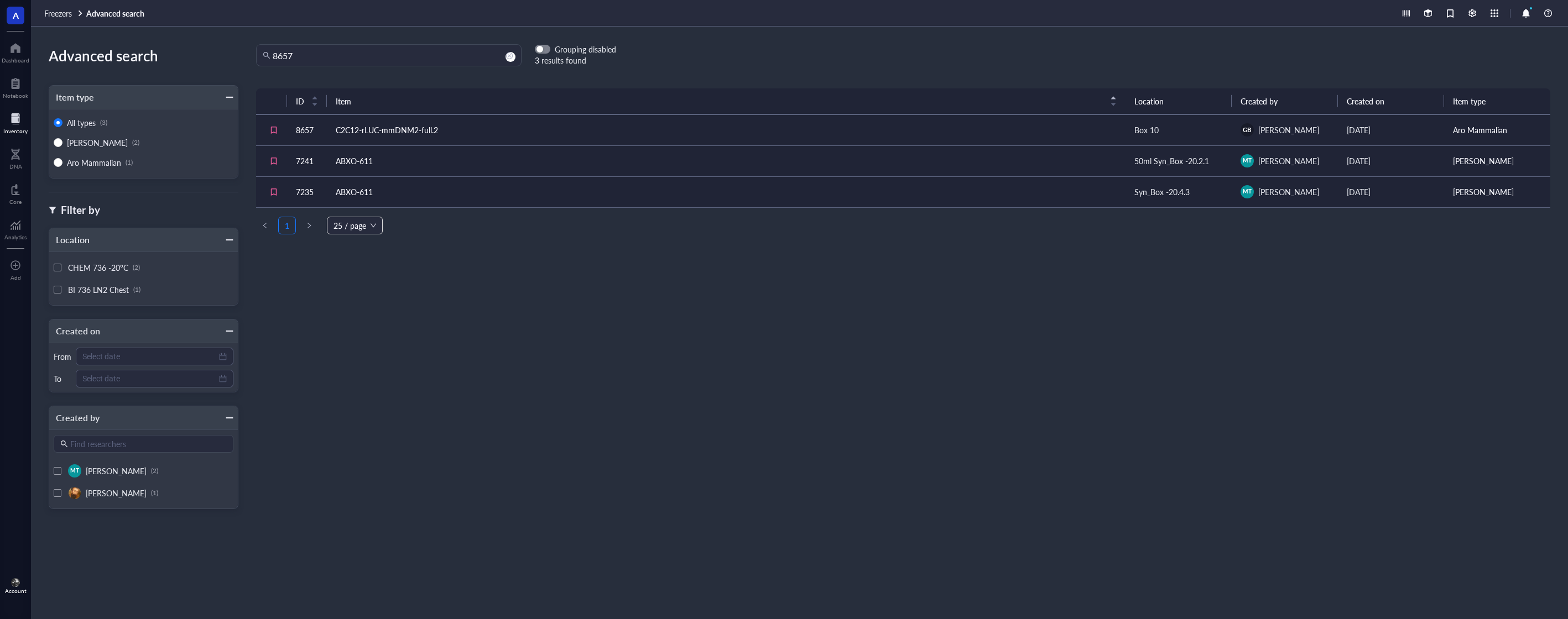
click at [530, 187] on td "ABXO-611" at bounding box center [726, 192] width 799 height 31
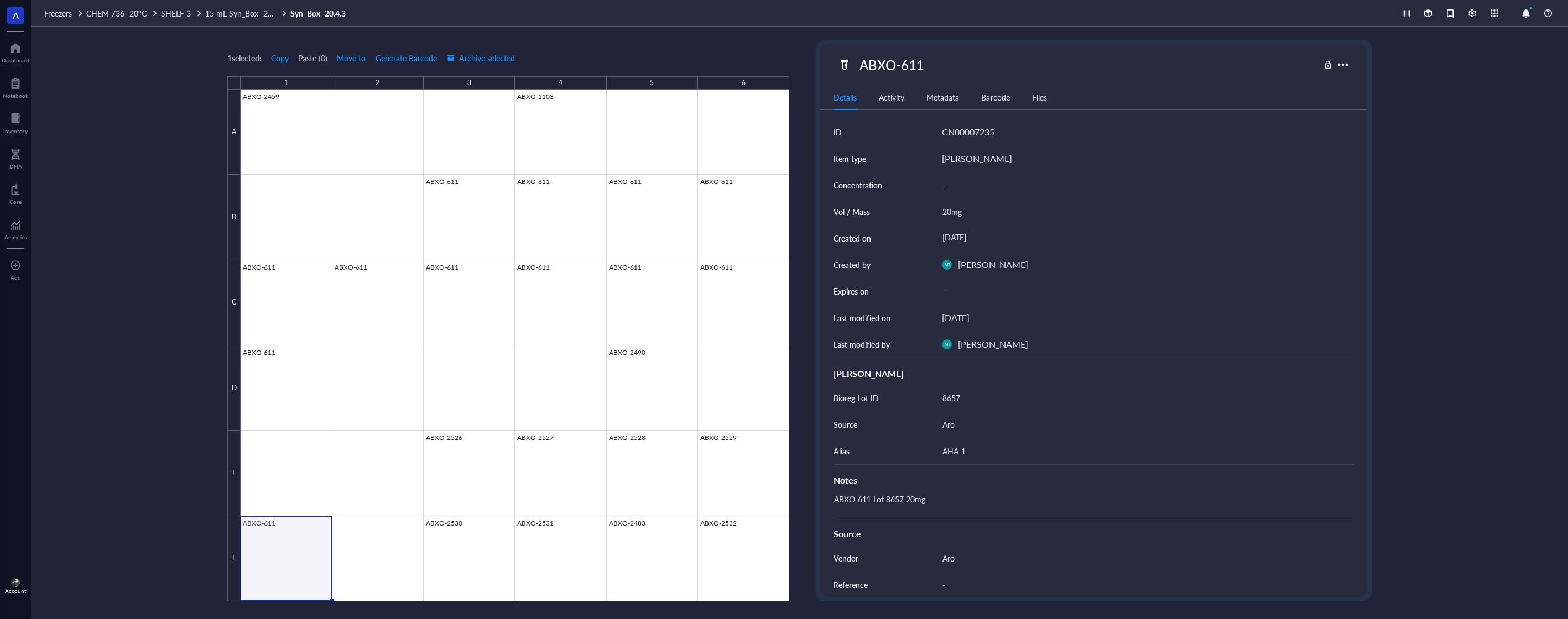
click at [1007, 483] on div "Notes" at bounding box center [1094, 481] width 520 height 13
click at [1007, 497] on div "ABXO-611 Lot 8657 20mg" at bounding box center [1089, 505] width 520 height 27
type textarea "ABXO-611 Lot 8657 20mg 20251015 Consumed for ABXP-16 MU010D Experiment by [PERS…"
click at [493, 59] on span "Archive selected" at bounding box center [481, 57] width 68 height 9
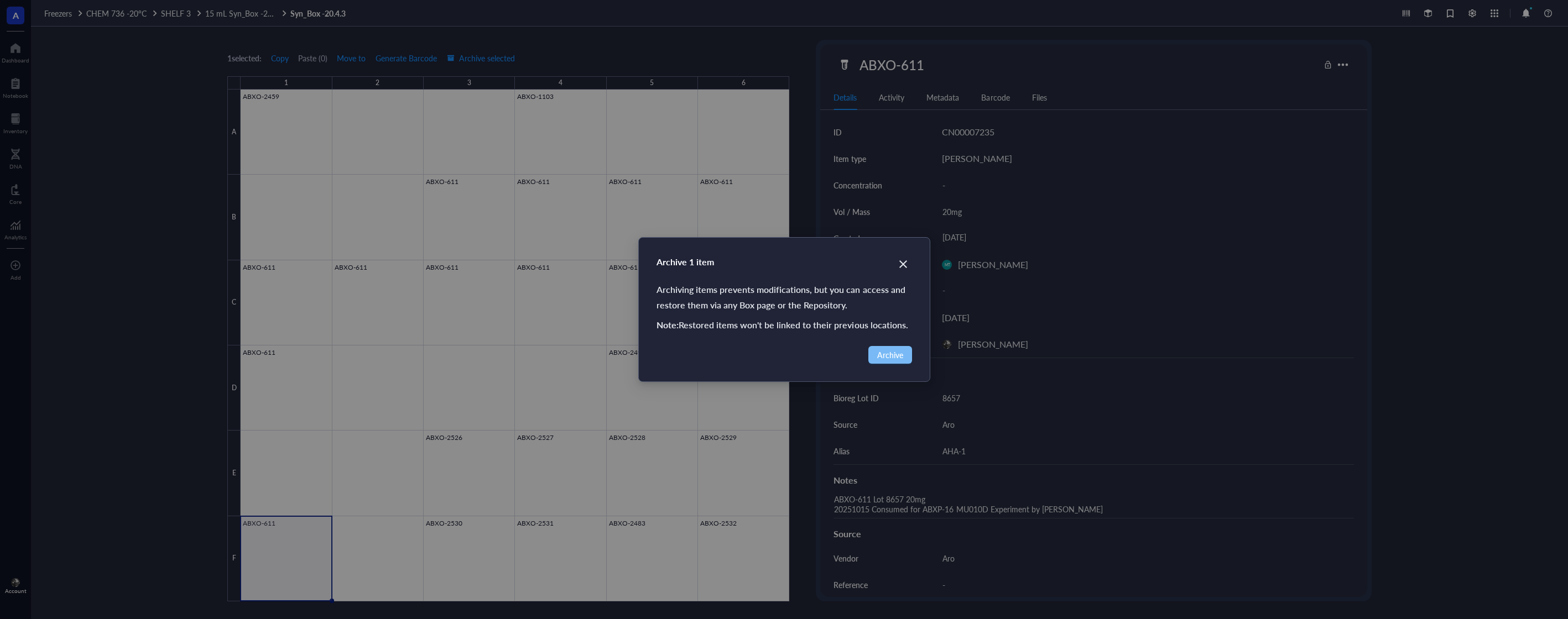
click at [899, 356] on span "Archive" at bounding box center [890, 355] width 26 height 12
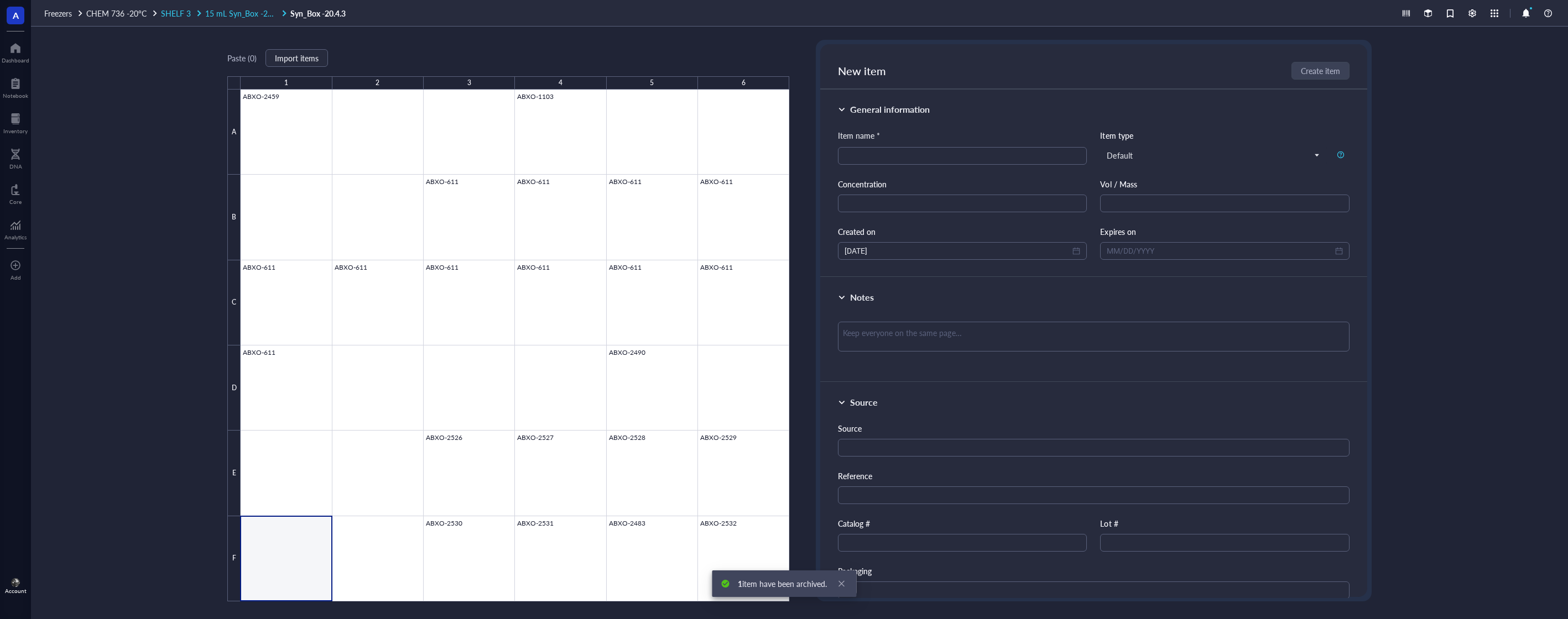
click at [223, 17] on span "15 mL Syn_Box -20.4.1" at bounding box center [245, 13] width 79 height 11
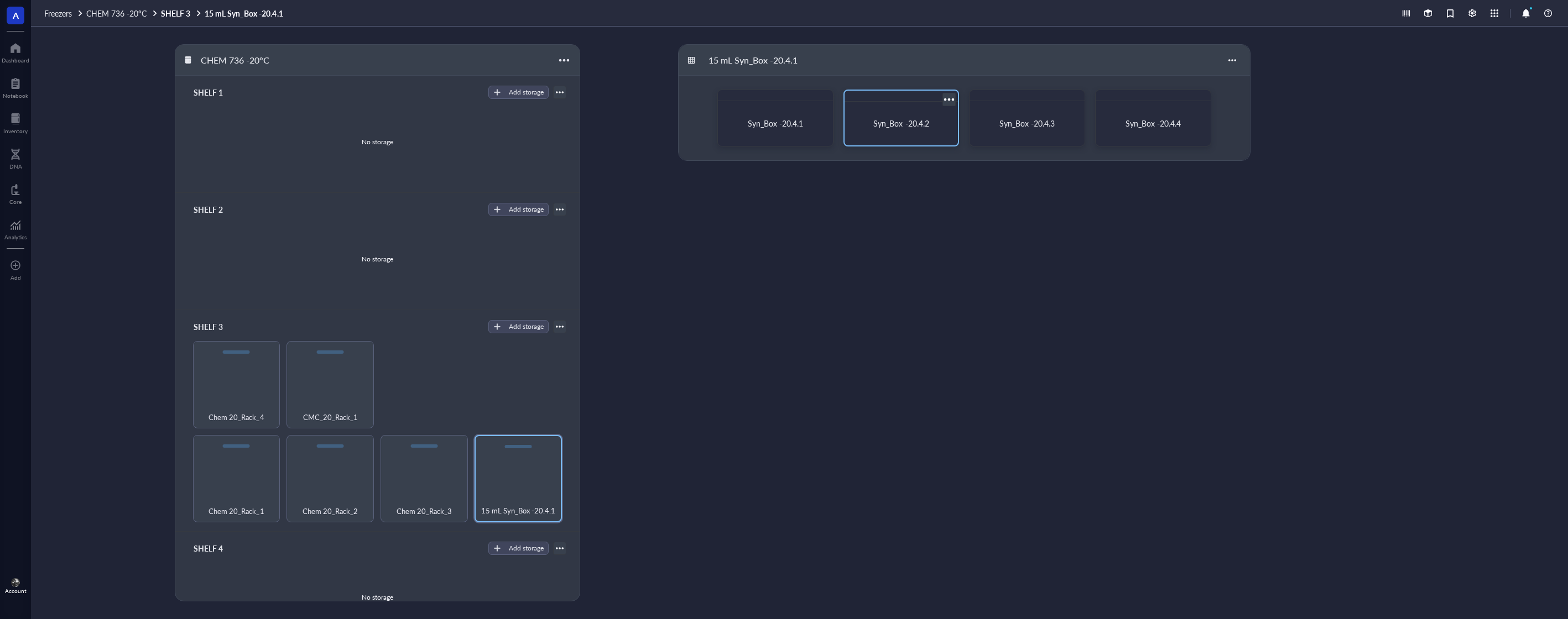
click at [879, 130] on div "Syn_Box -20.4.2" at bounding box center [901, 124] width 105 height 35
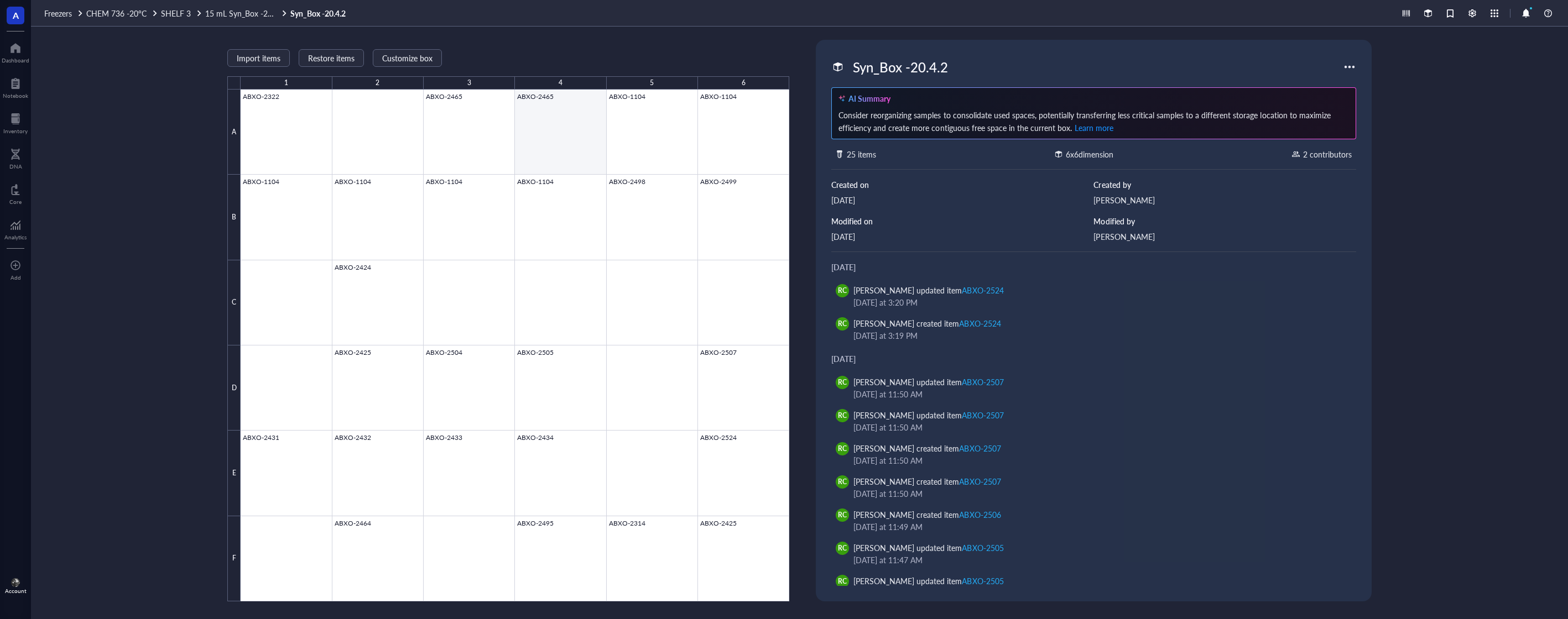
click at [586, 151] on div at bounding box center [514, 345] width 548 height 512
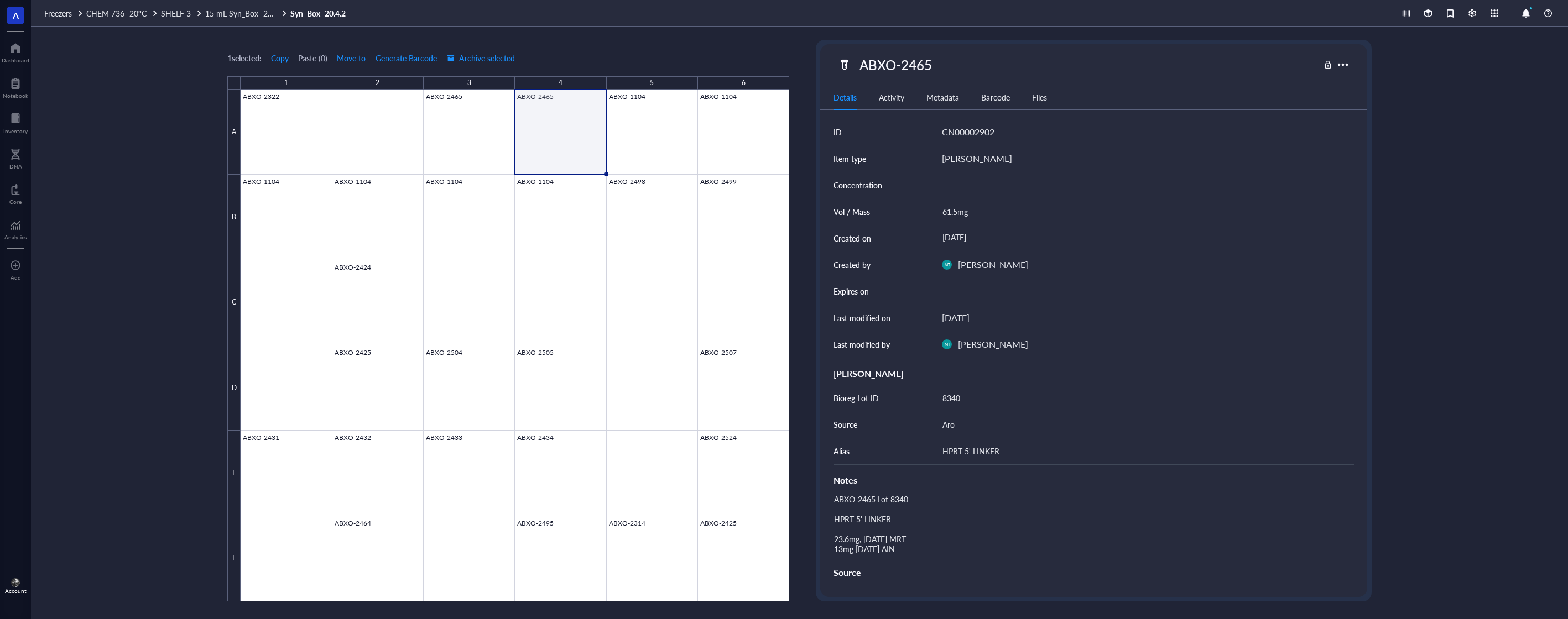
click at [987, 520] on div "ABXO-2465 Lot 8340 HPRT 5' LINKER 23.6mg, [DATE] MRT 13mg [DATE] AIN" at bounding box center [1089, 524] width 520 height 65
type textarea "ABXO-2465 Lot 8340 HPRT 5' LINKER 23.6mg, [DATE] MRT 13mg [DATE] AIN 20251015 C…"
click at [476, 59] on span "Archive selected" at bounding box center [481, 57] width 68 height 9
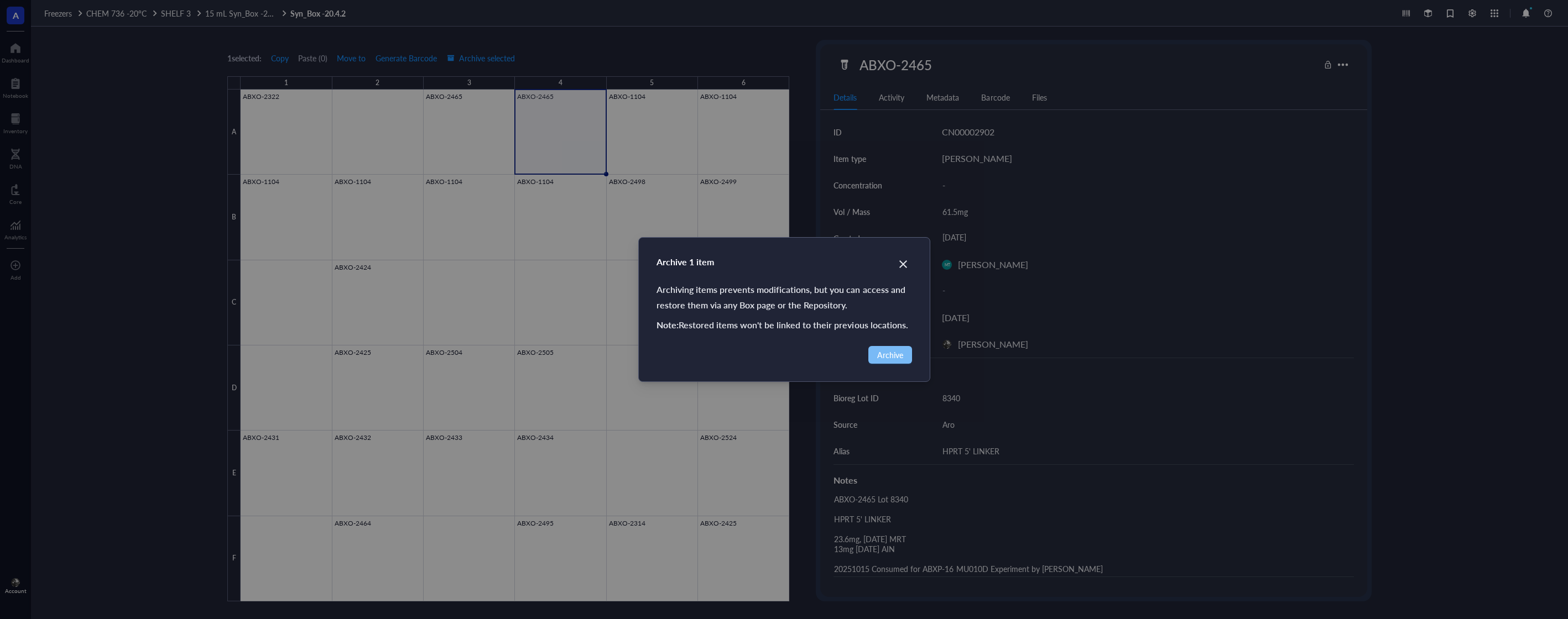
click at [883, 356] on span "Archive" at bounding box center [890, 355] width 26 height 12
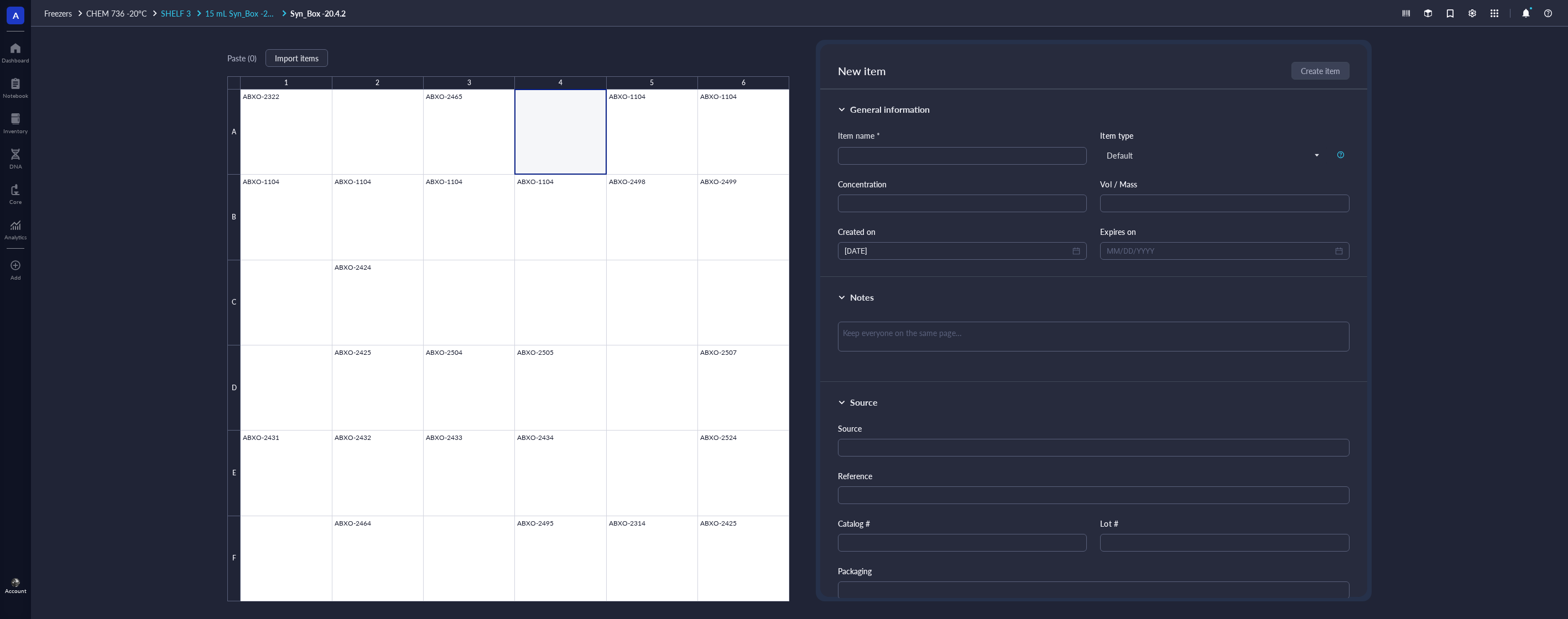
click at [257, 14] on span "15 mL Syn_Box -20.4.1" at bounding box center [245, 13] width 79 height 11
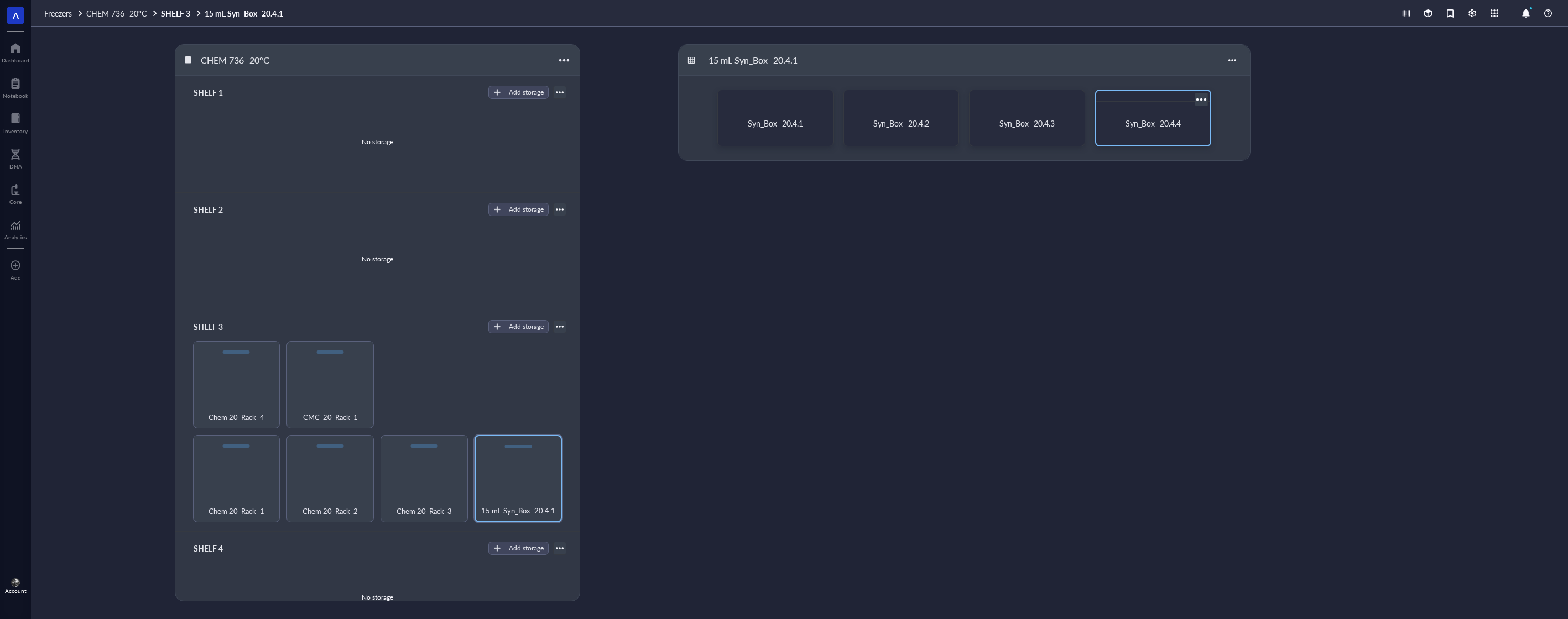
click at [1139, 122] on span "Syn_Box -20.4.4" at bounding box center [1153, 123] width 55 height 11
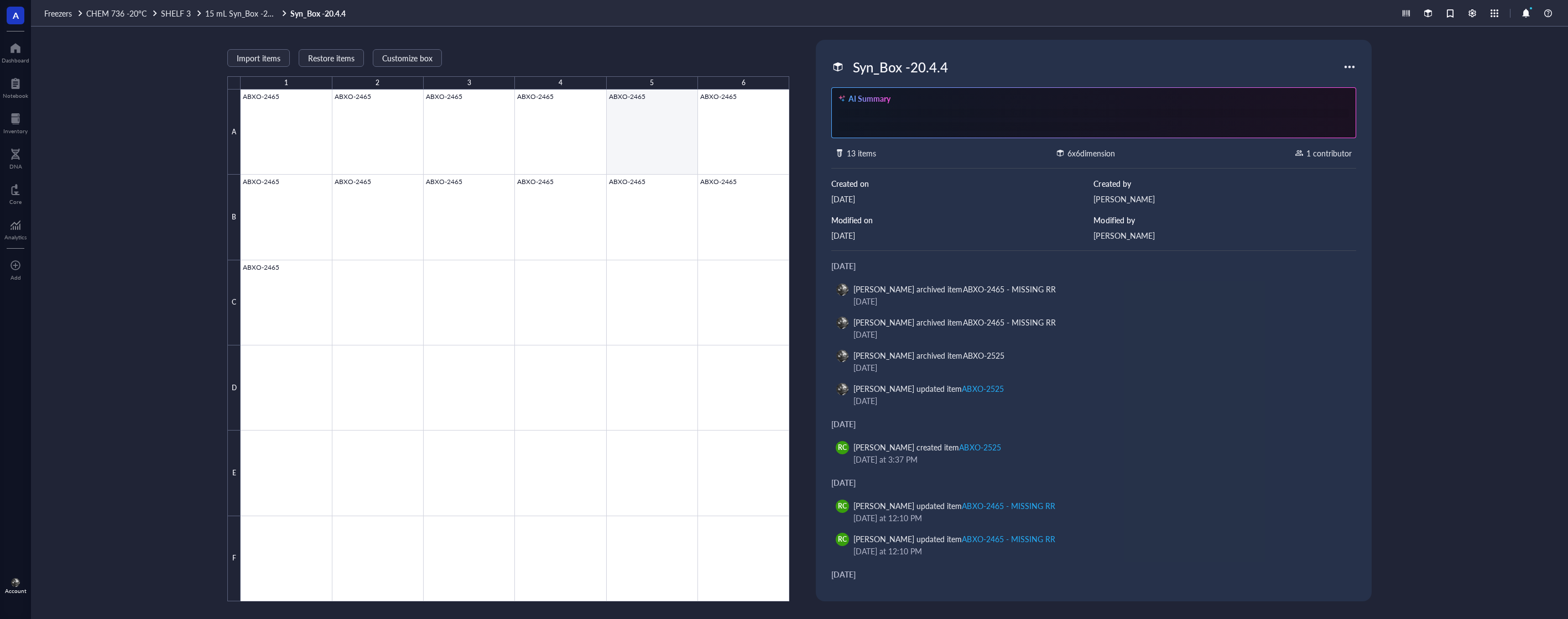
click at [657, 133] on div at bounding box center [514, 345] width 548 height 512
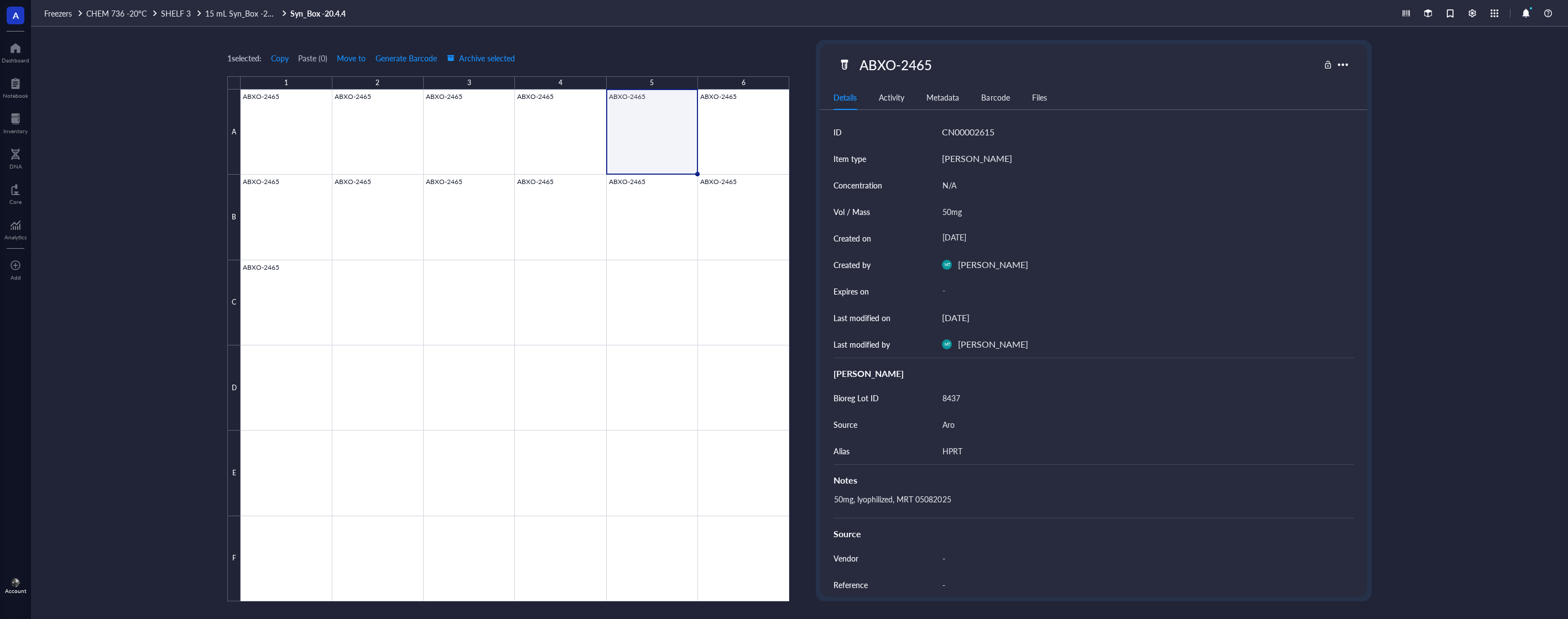
click at [995, 494] on div "50mg, lyophilized, MRT 05082025" at bounding box center [1089, 505] width 520 height 27
type textarea "50mg, lyophilized, MRT 05082025 20251015 Consumed for ABXP-16 MU010D Experiment…"
click at [476, 58] on span "Archive selected" at bounding box center [481, 57] width 68 height 9
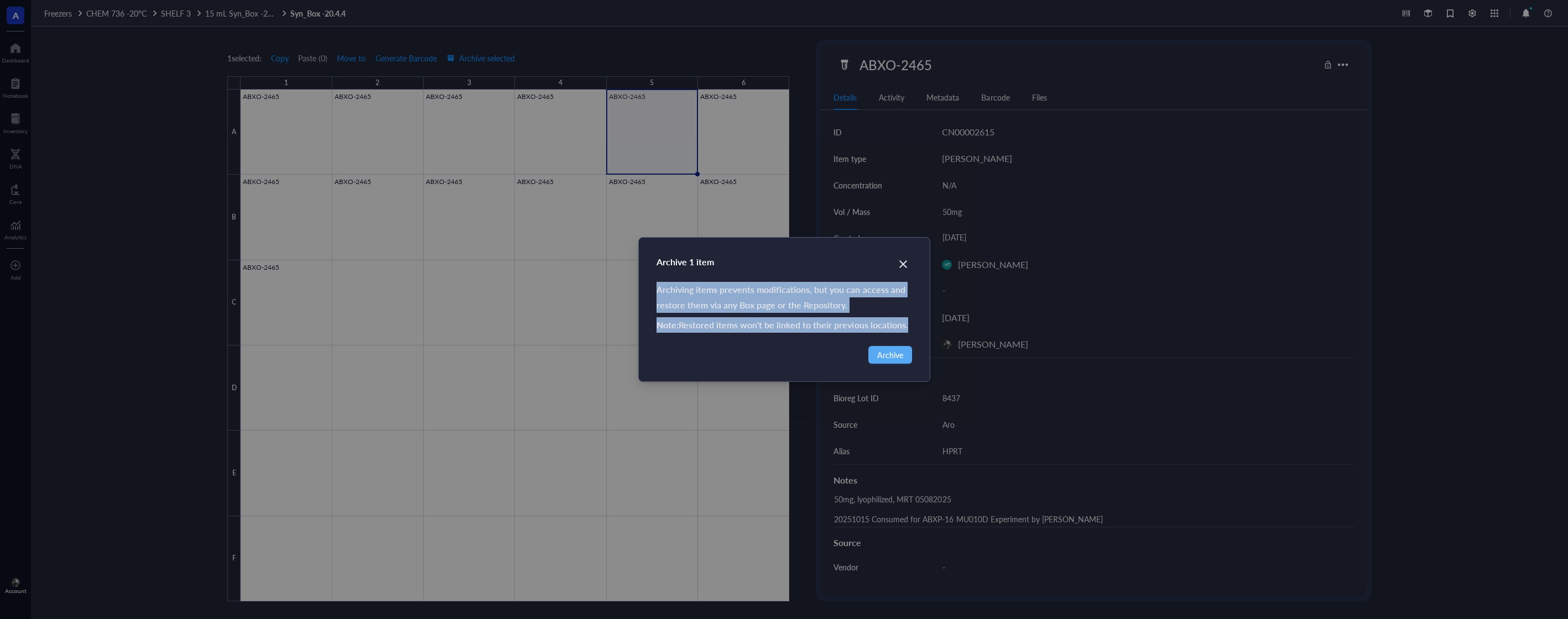
drag, startPoint x: 863, startPoint y: 403, endPoint x: 891, endPoint y: 428, distance: 37.5
click at [881, 423] on div "Archive 1 item Archiving items prevents modifications, but you can access and r…" at bounding box center [784, 309] width 1568 height 619
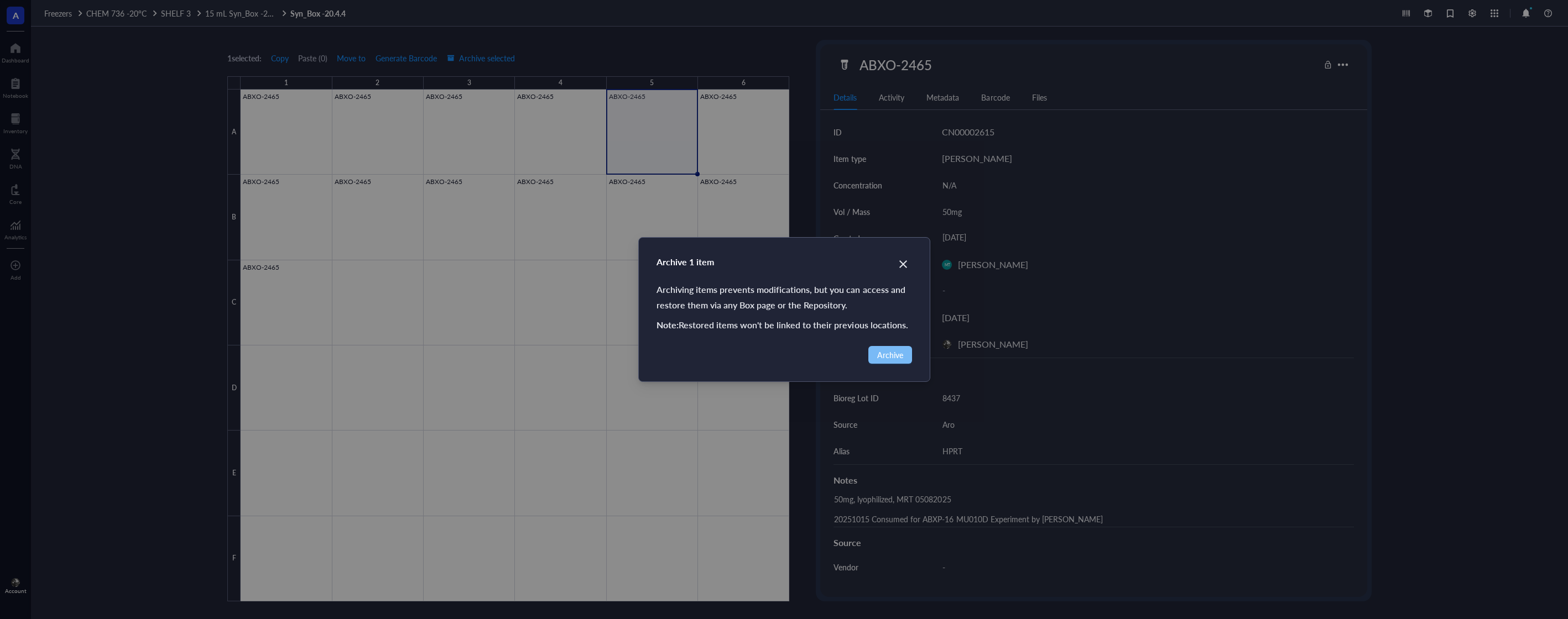
drag, startPoint x: 868, startPoint y: 359, endPoint x: 877, endPoint y: 357, distance: 9.2
click at [877, 357] on div "Archive" at bounding box center [784, 355] width 256 height 17
click at [877, 357] on span "Archive" at bounding box center [890, 355] width 26 height 12
